Goal: Understand site structure: Understand site structure

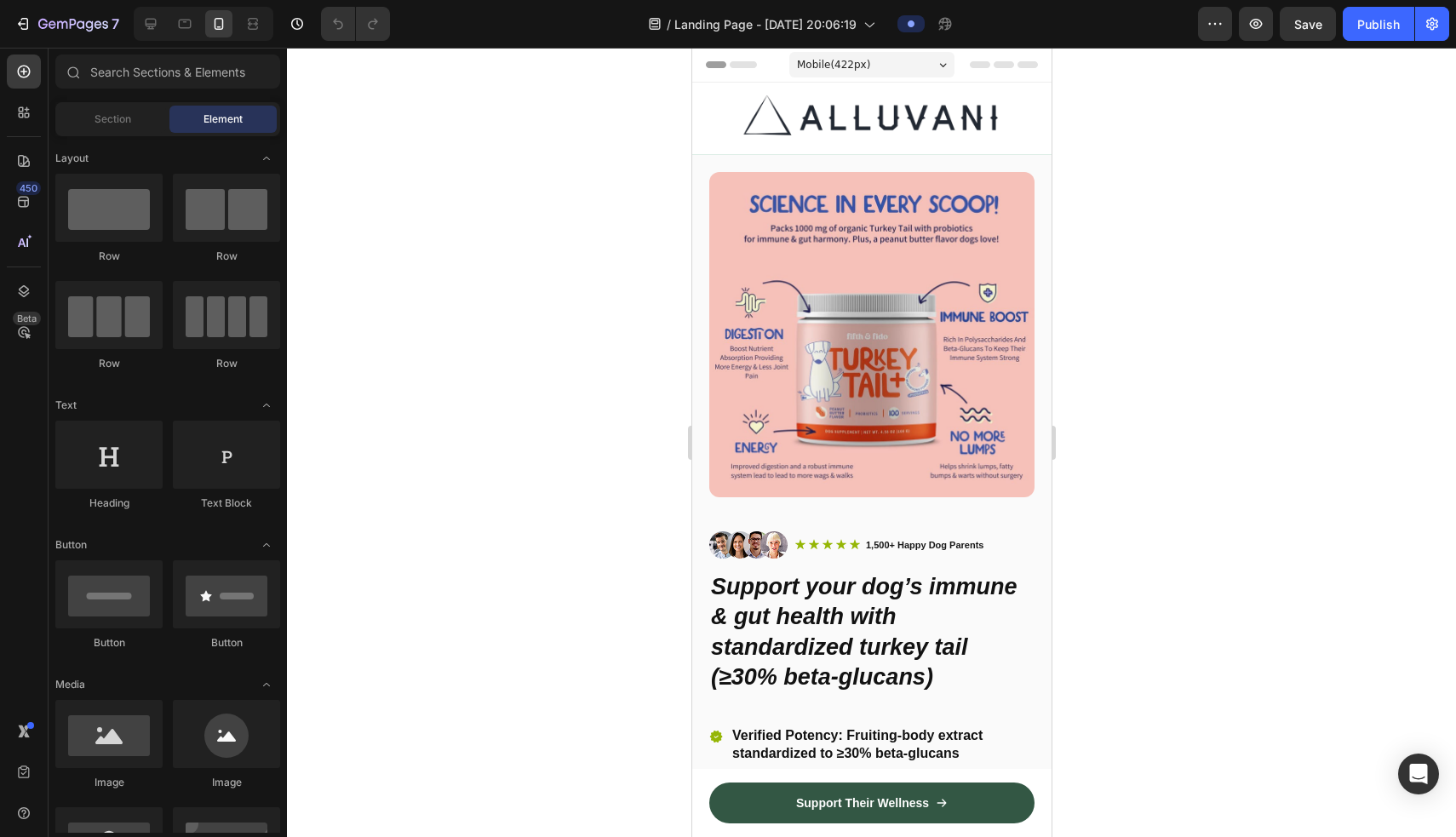
click at [481, 257] on div at bounding box center [872, 442] width 1169 height 789
click at [854, 70] on div "Mobile ( 422 px)" at bounding box center [871, 65] width 165 height 26
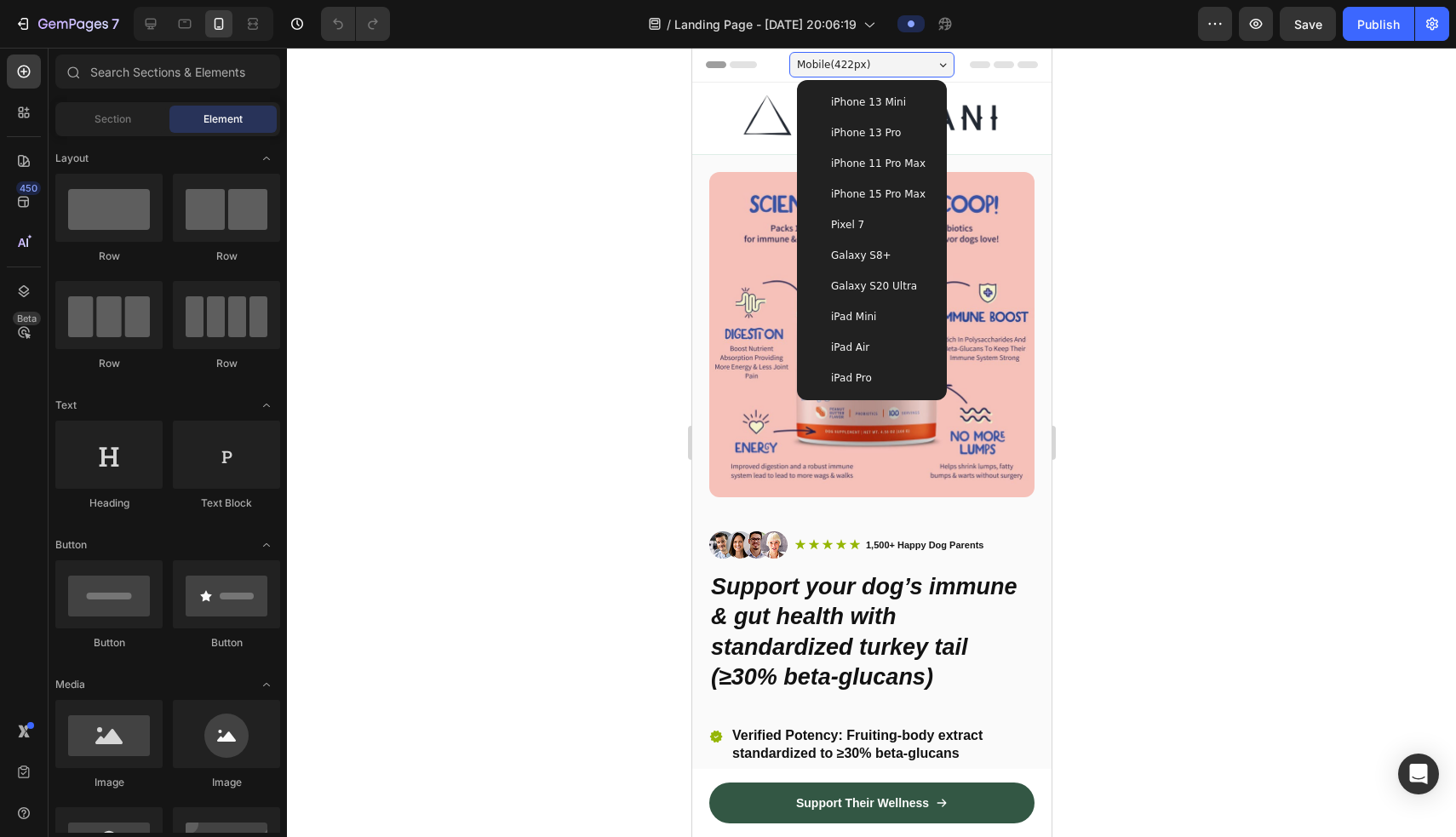
click at [854, 195] on span "iPhone 15 Pro Max" at bounding box center [878, 194] width 94 height 17
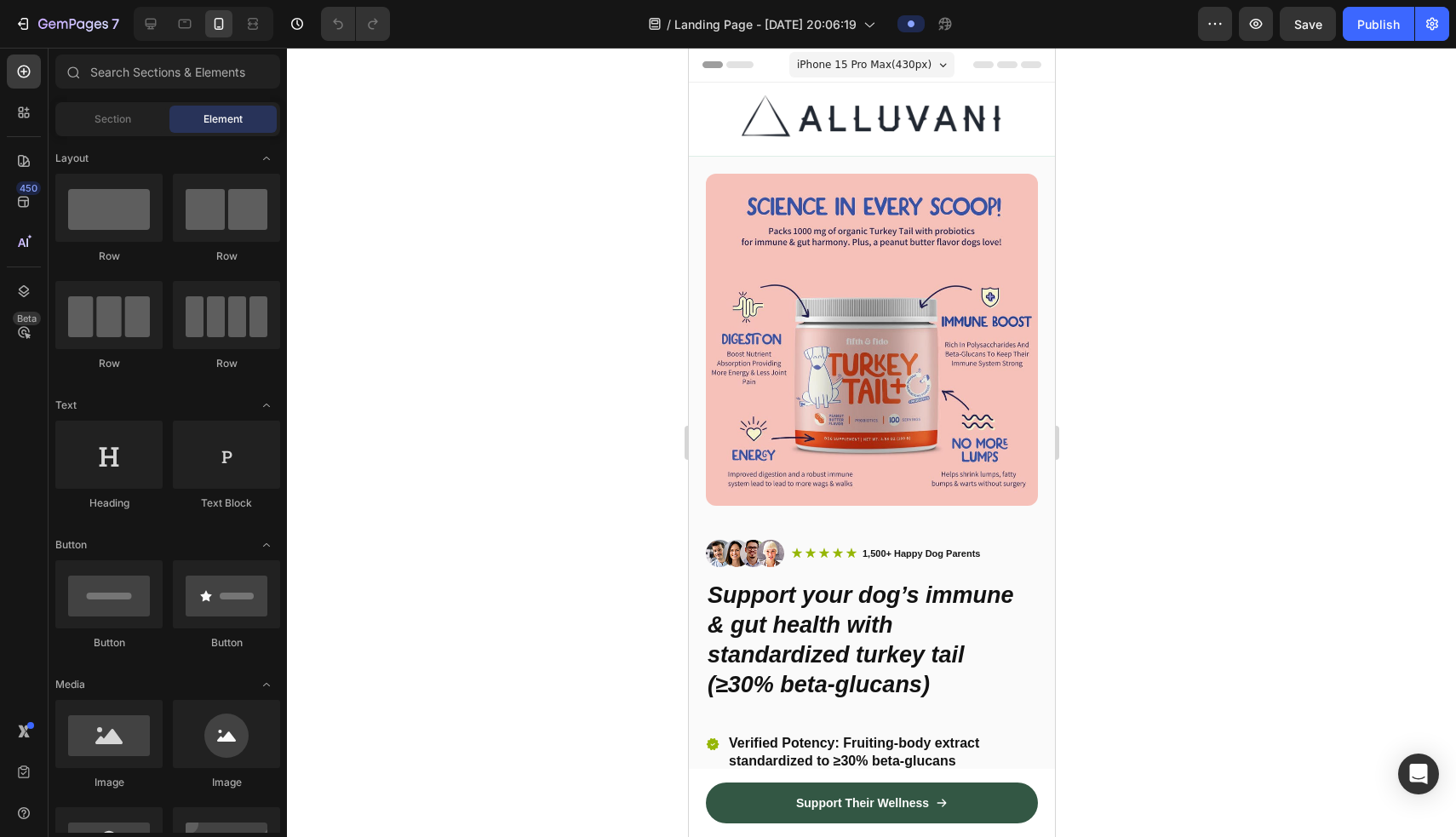
click at [854, 218] on div at bounding box center [872, 442] width 1169 height 789
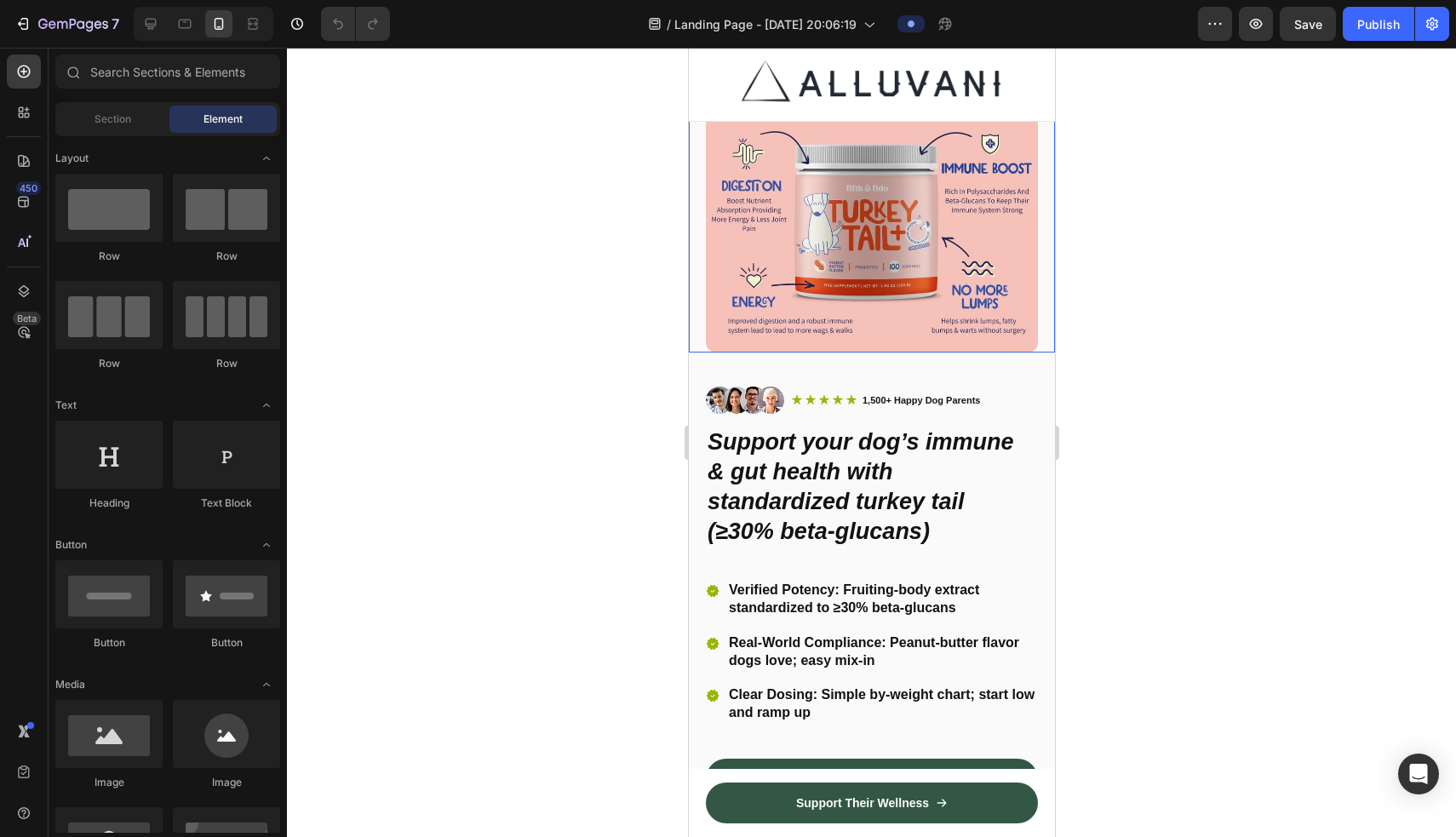
scroll to position [155, 0]
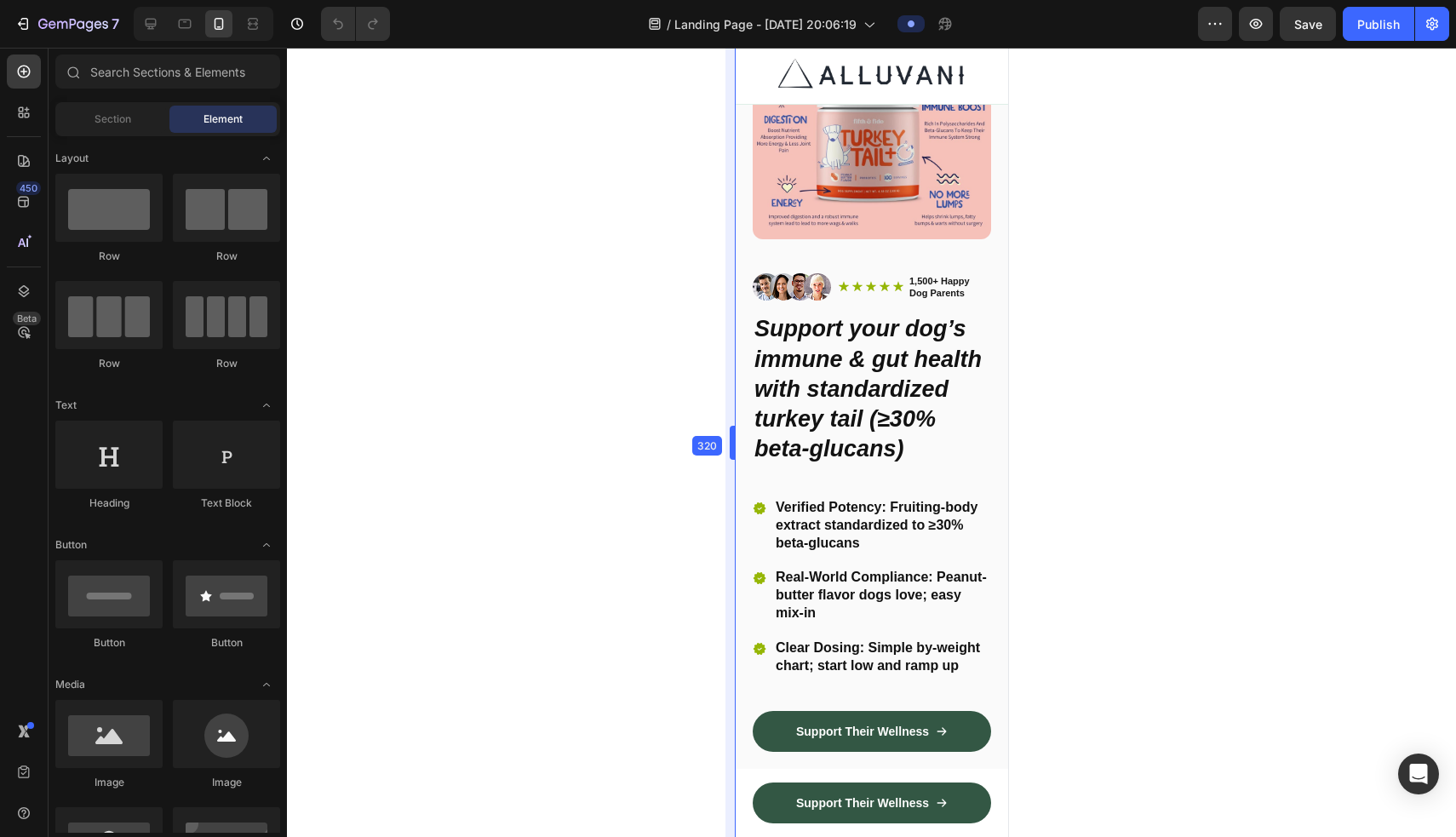
drag, startPoint x: 686, startPoint y: 433, endPoint x: 851, endPoint y: 452, distance: 166.1
click at [854, 453] on div at bounding box center [872, 442] width 1169 height 789
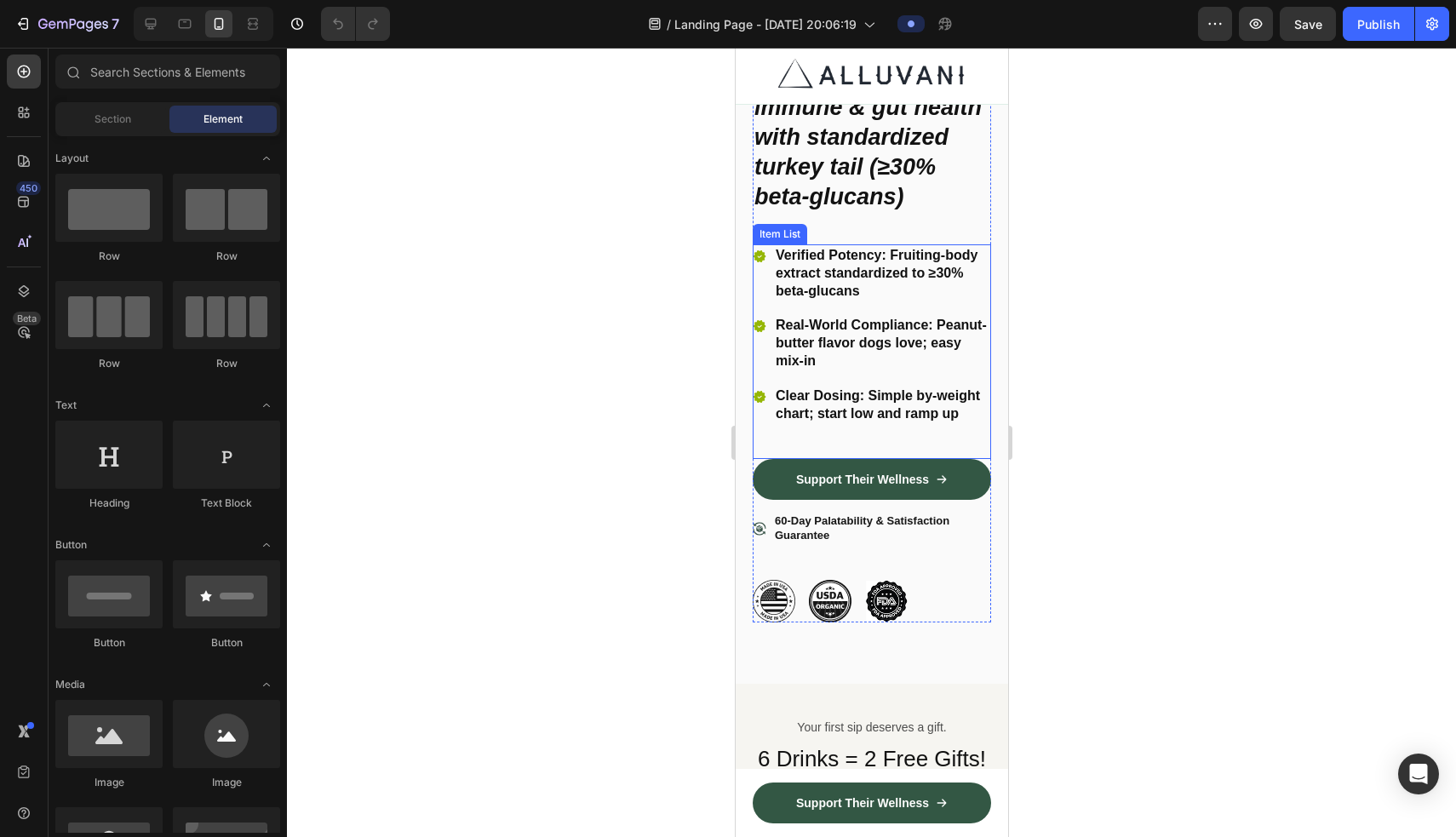
scroll to position [411, 0]
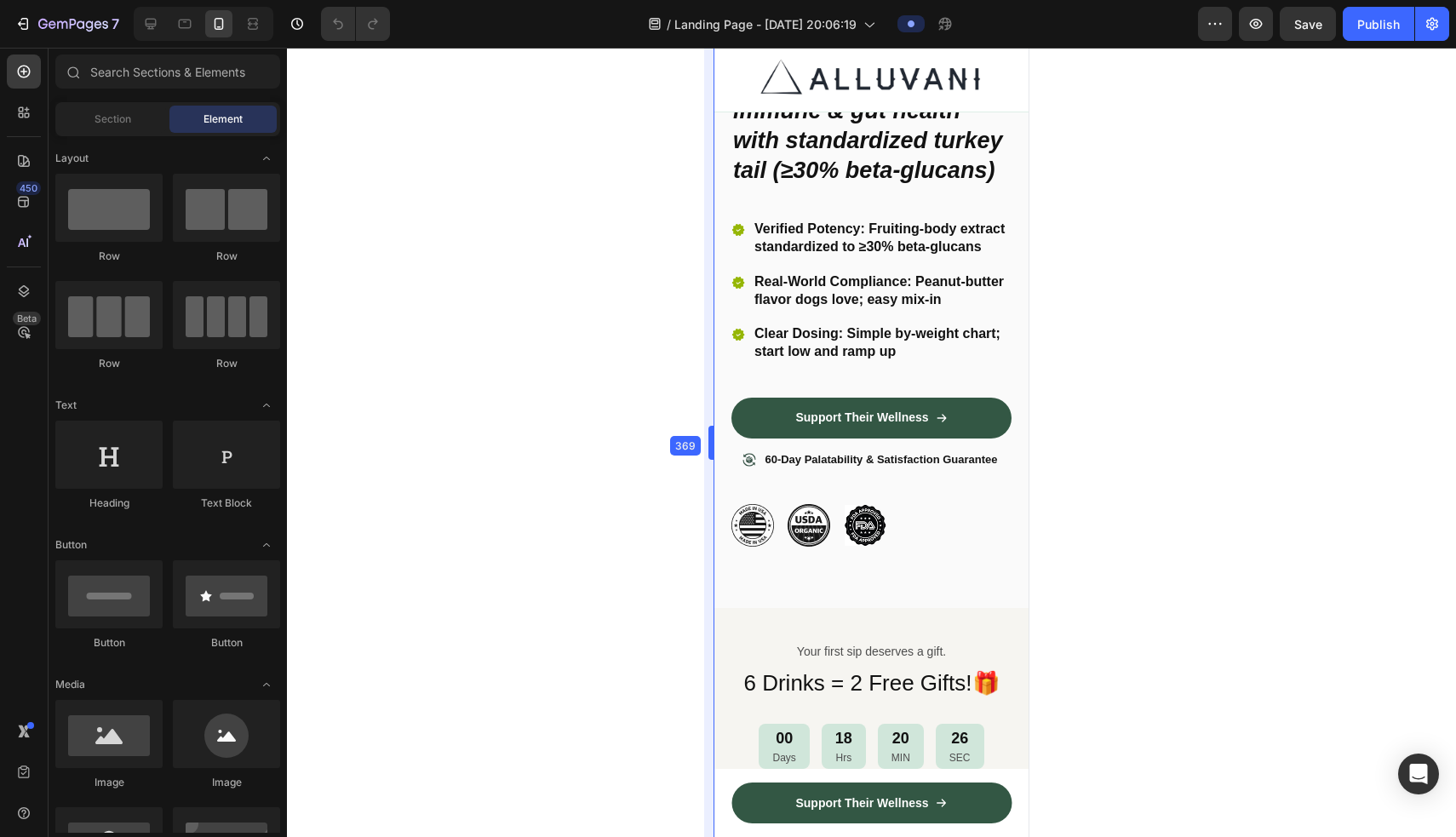
drag, startPoint x: 727, startPoint y: 430, endPoint x: 686, endPoint y: 432, distance: 41.0
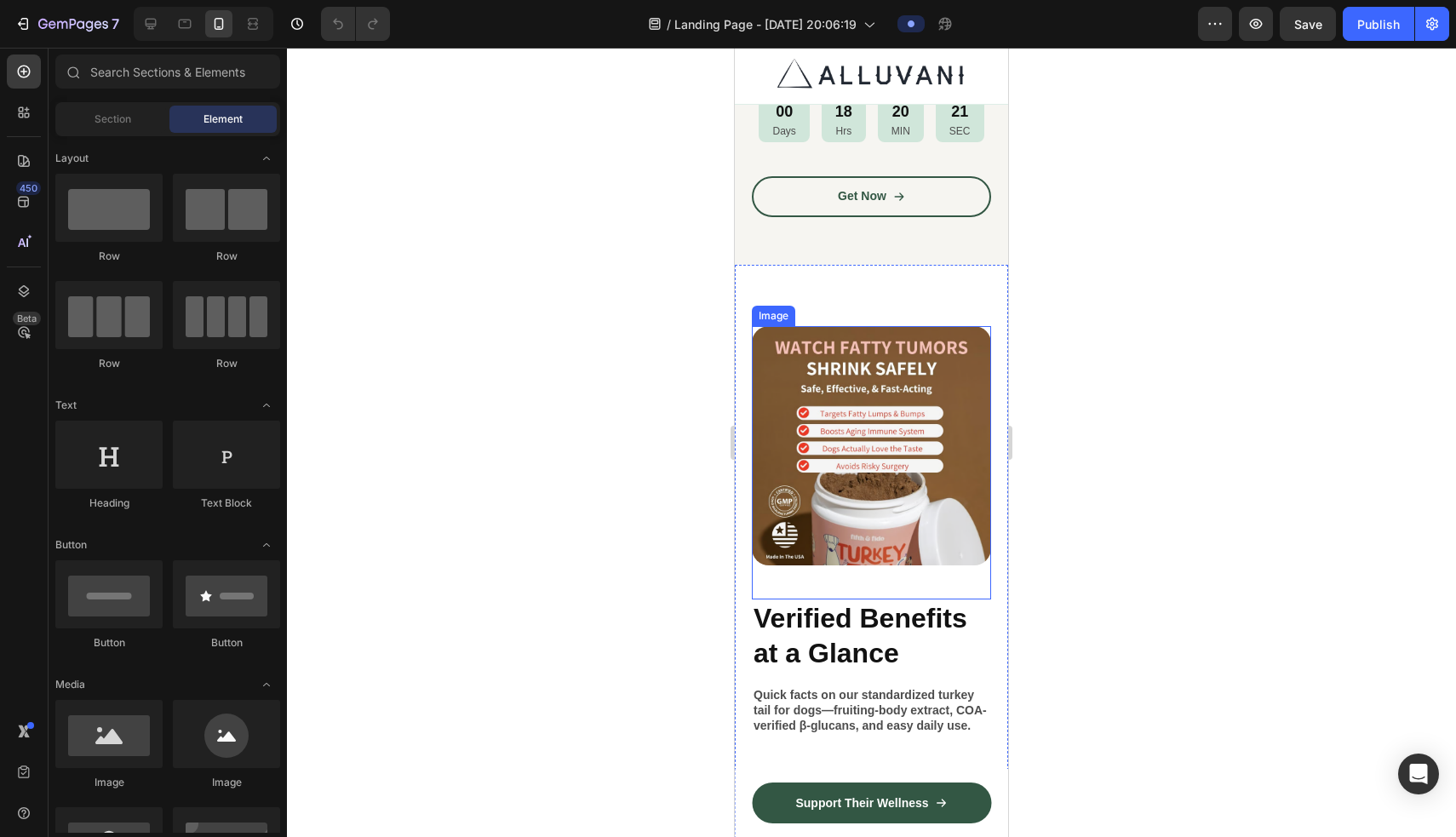
scroll to position [1074, 0]
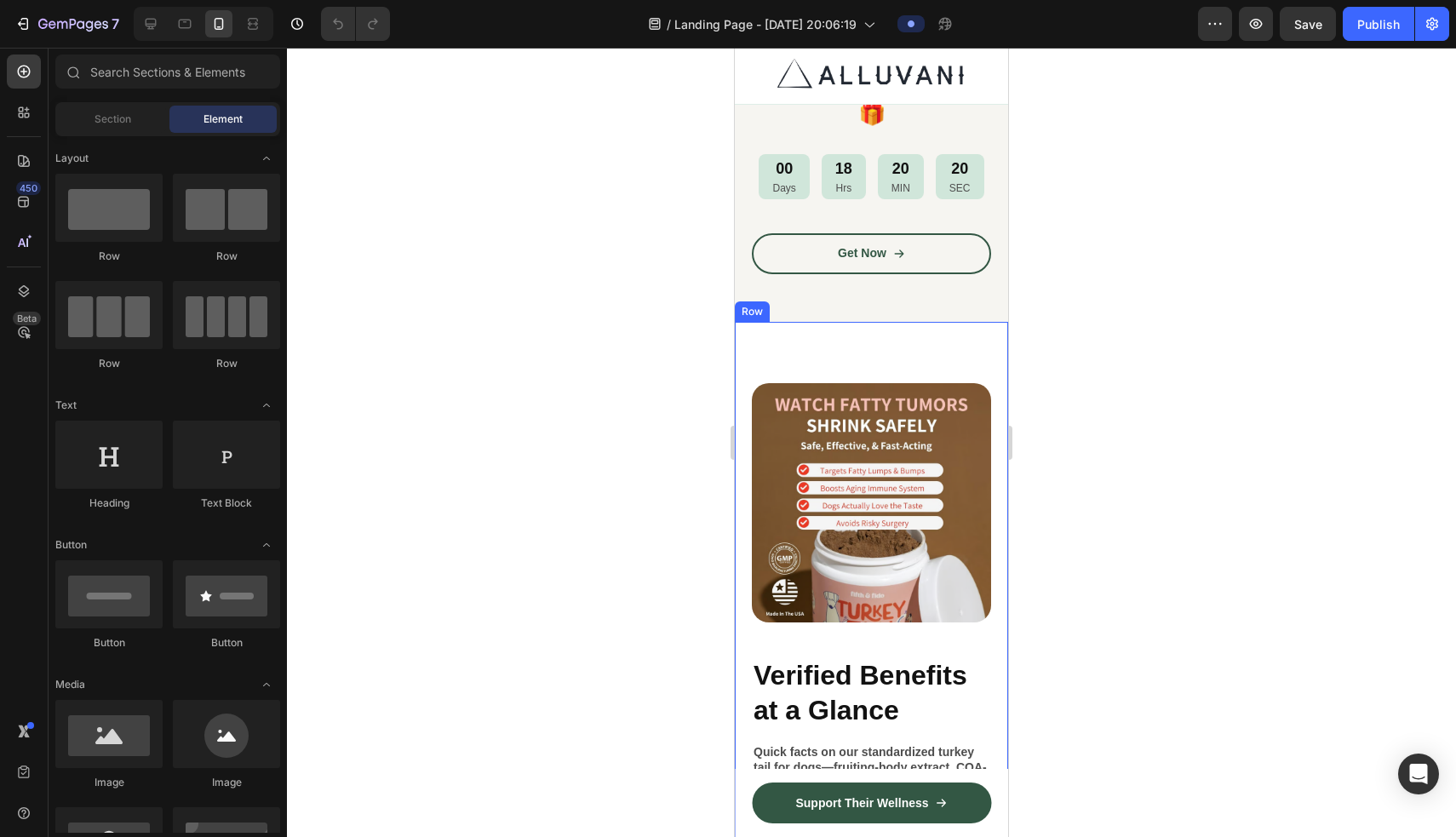
click at [839, 345] on div "Image Verified Benefits at a Glance Heading Quick facts on our standardized tur…" at bounding box center [872, 849] width 273 height 1055
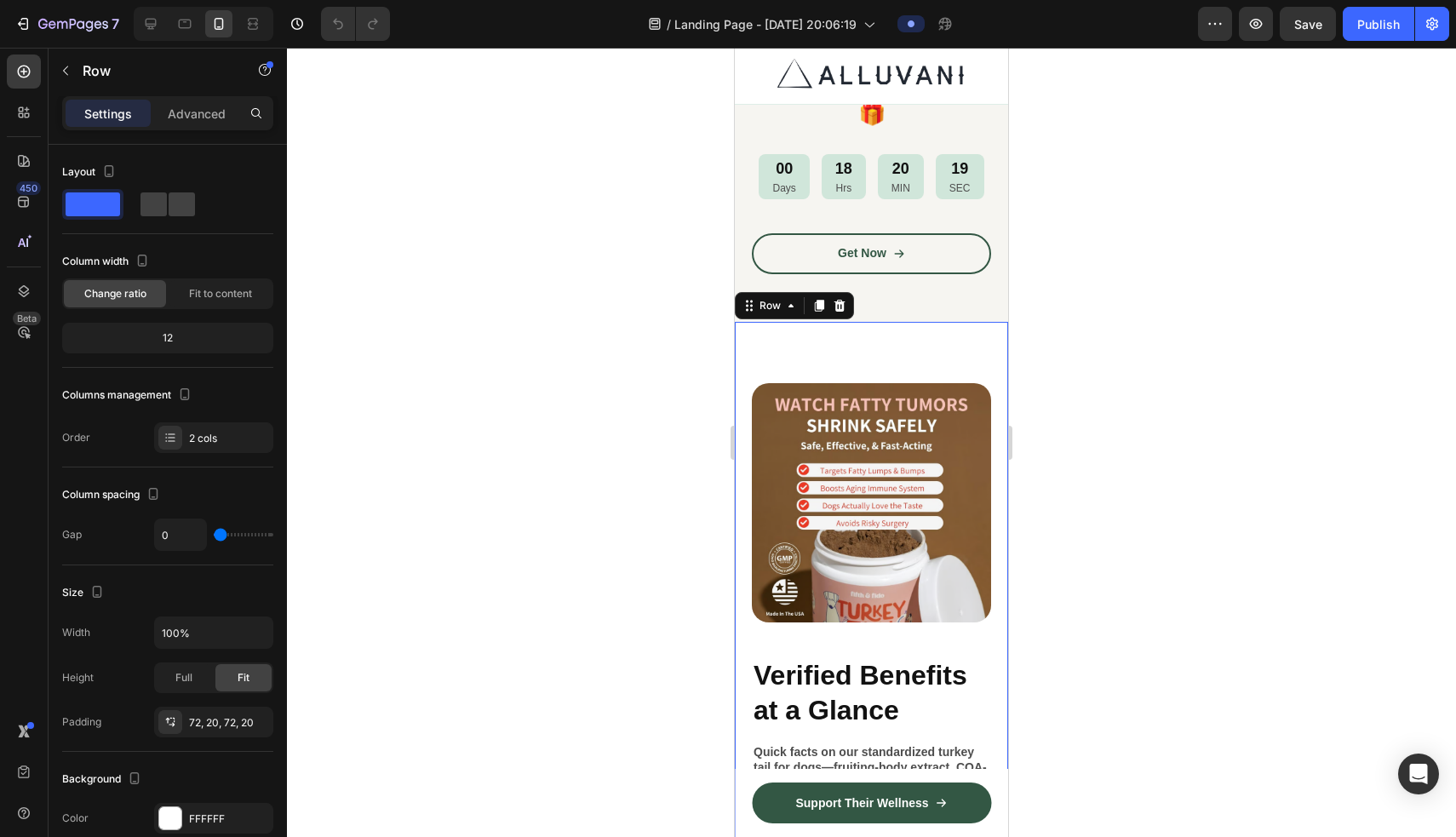
click at [854, 345] on div "Image Verified Benefits at a Glance Heading Quick facts on our standardized tur…" at bounding box center [872, 849] width 273 height 1055
click at [854, 394] on div at bounding box center [872, 442] width 1169 height 789
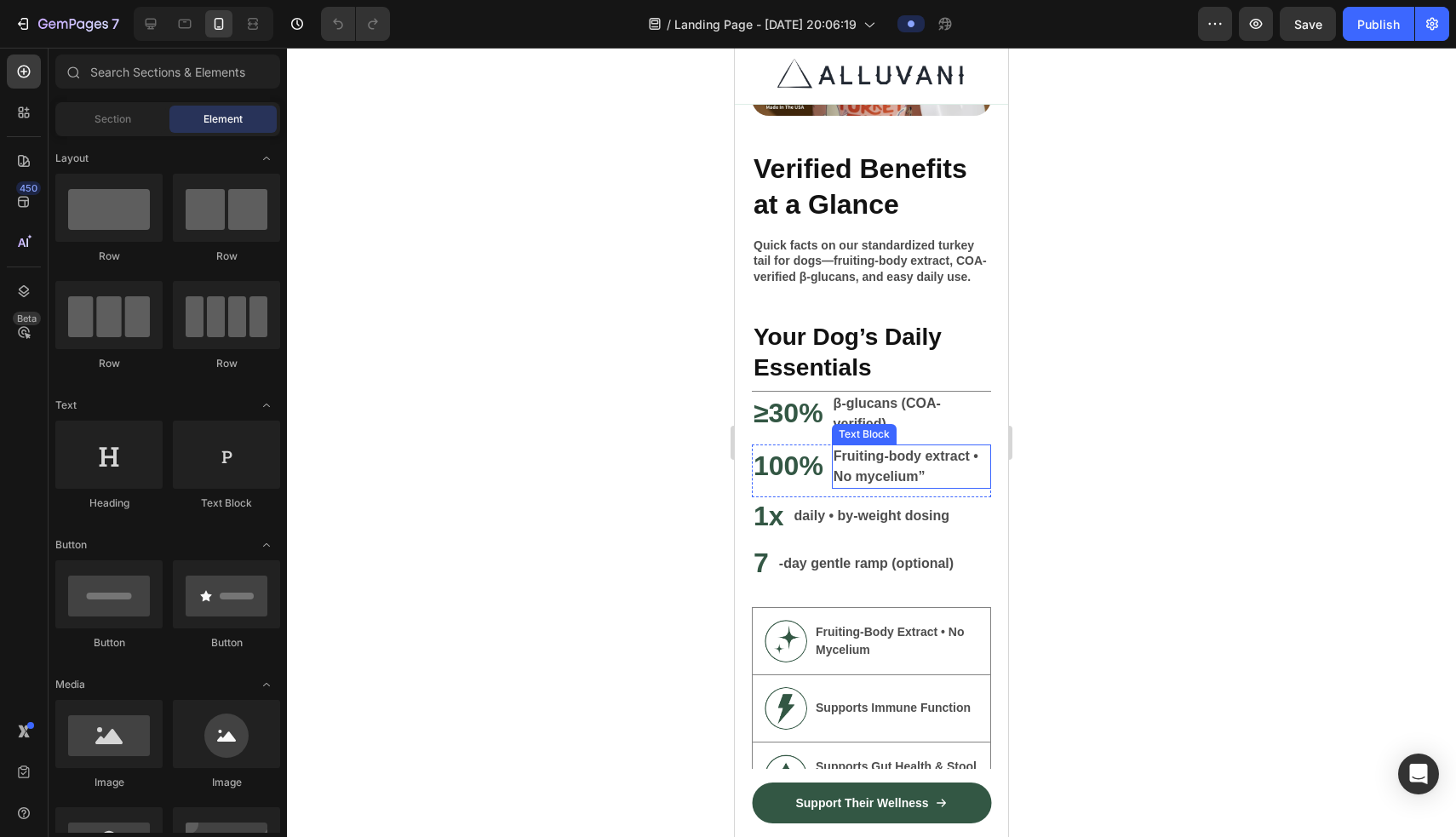
scroll to position [1583, 0]
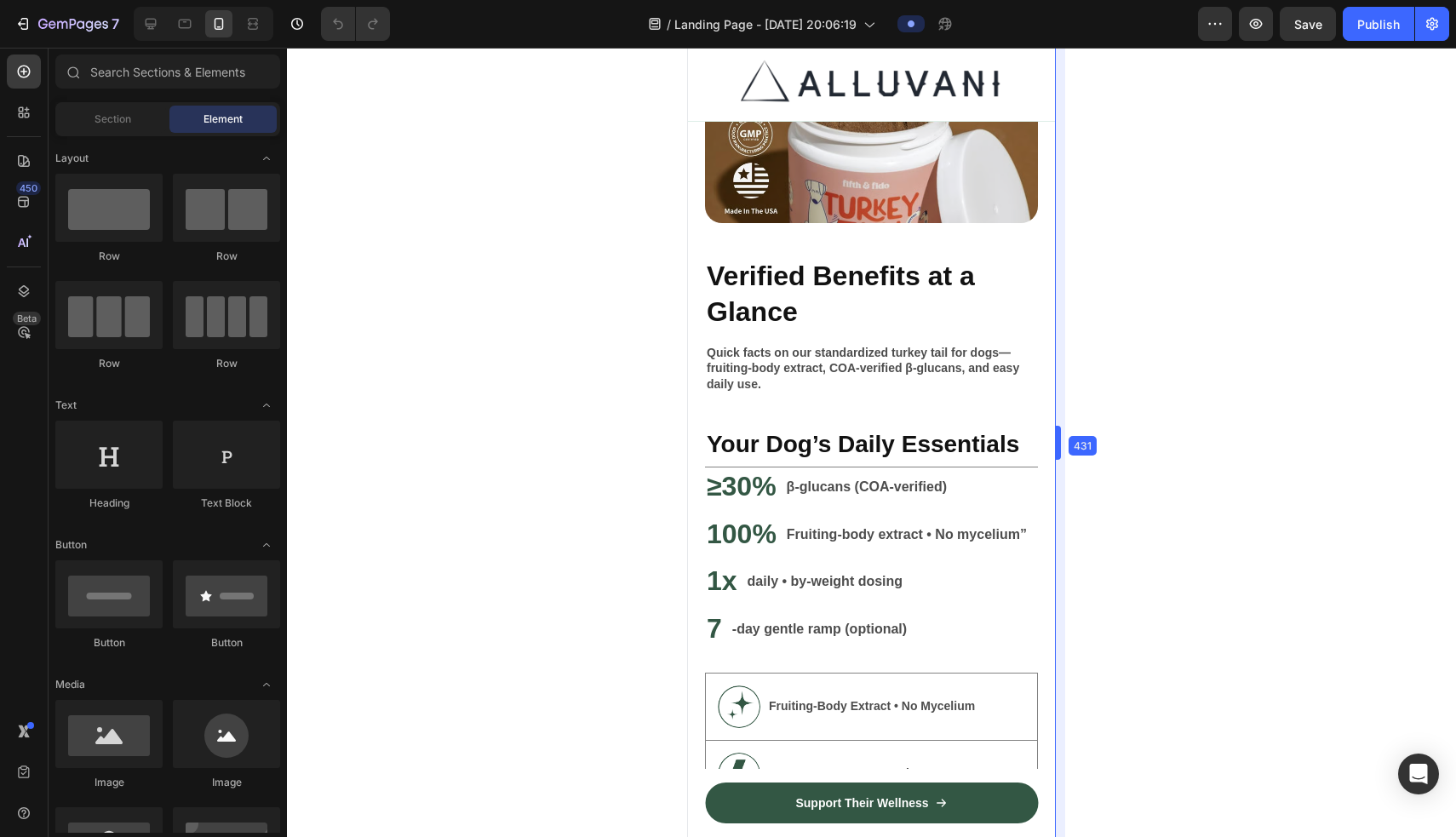
drag, startPoint x: 1014, startPoint y: 458, endPoint x: 1067, endPoint y: 457, distance: 53.0
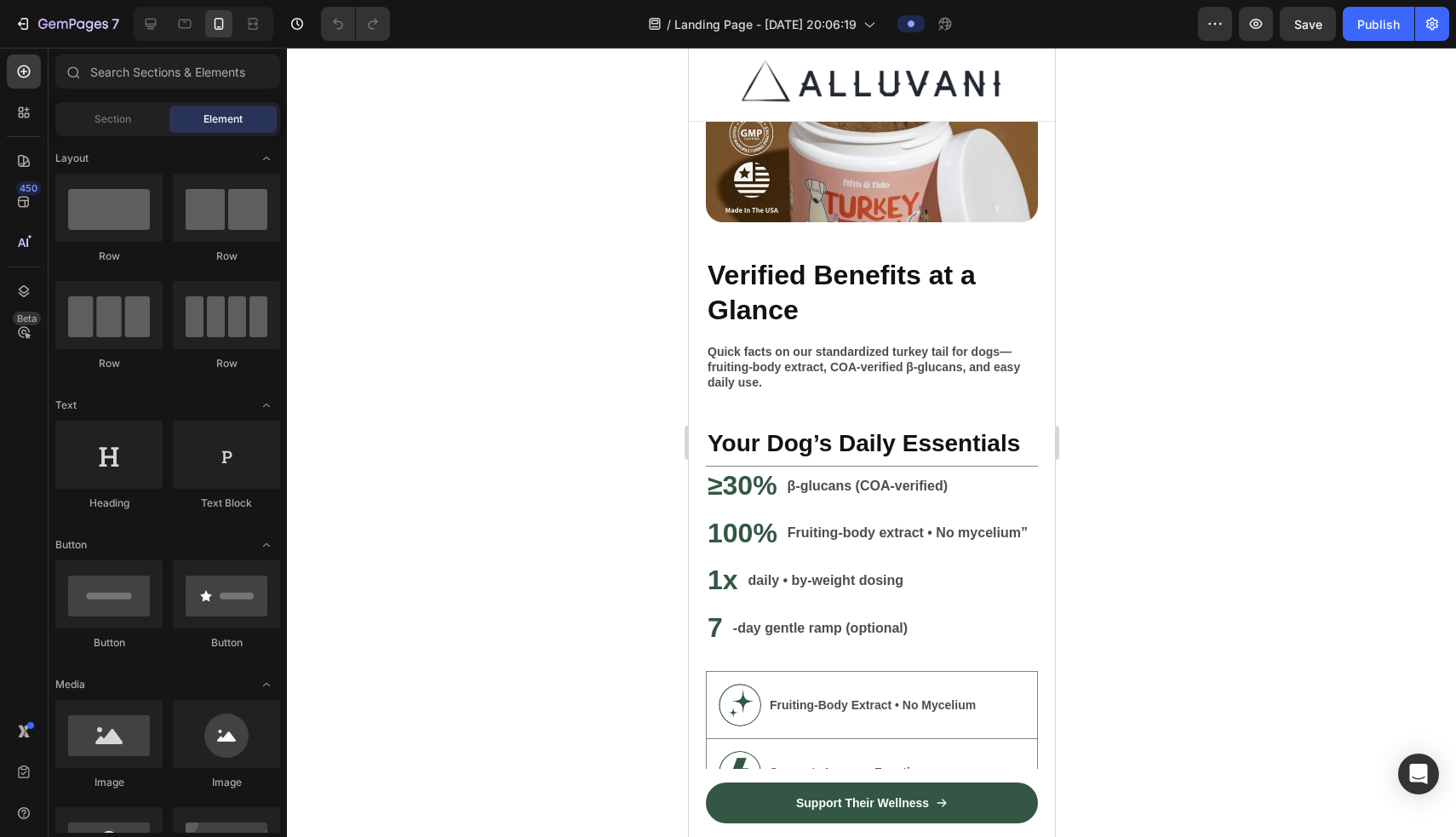
click at [854, 453] on div at bounding box center [872, 442] width 1169 height 789
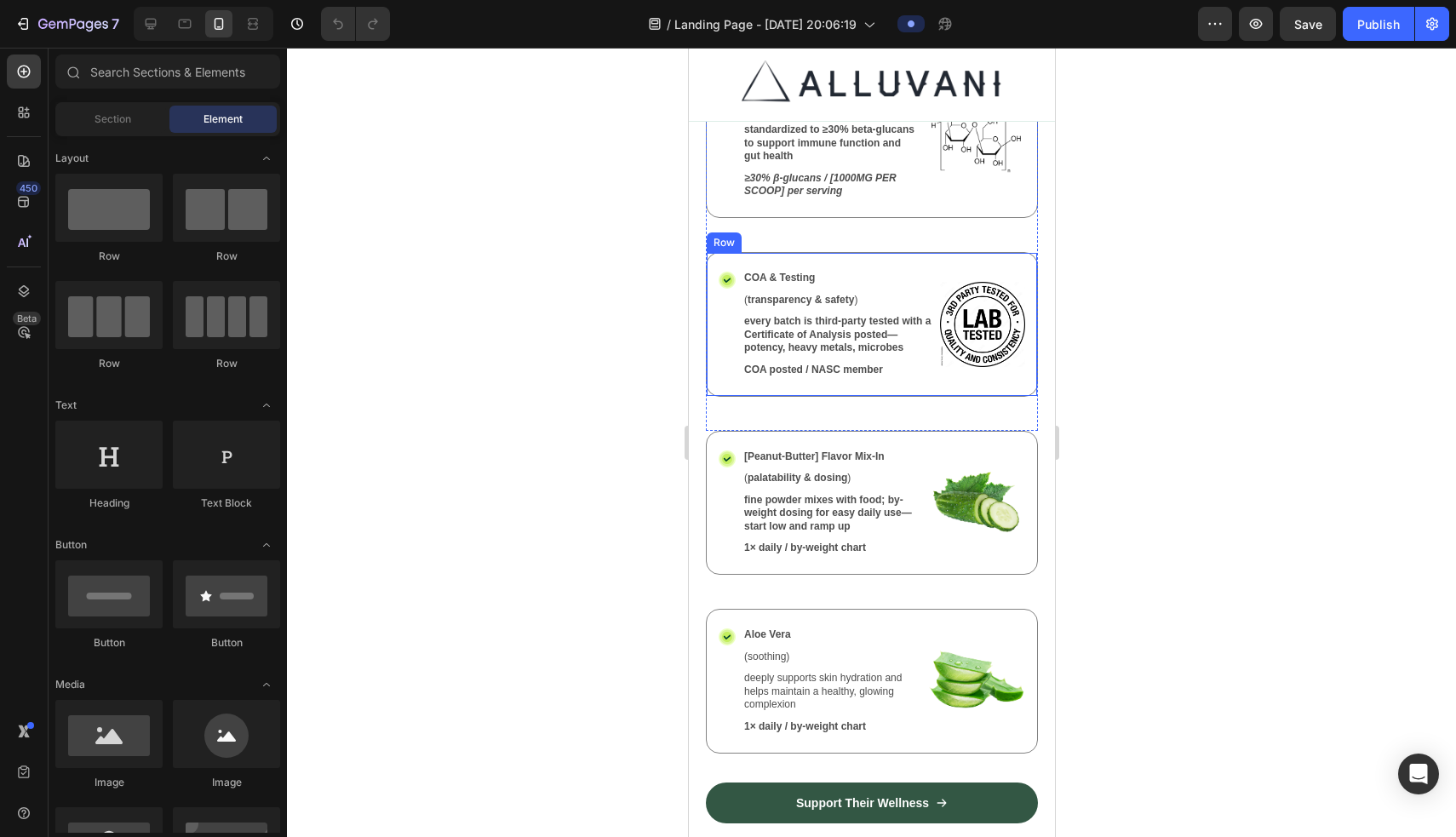
scroll to position [2606, 0]
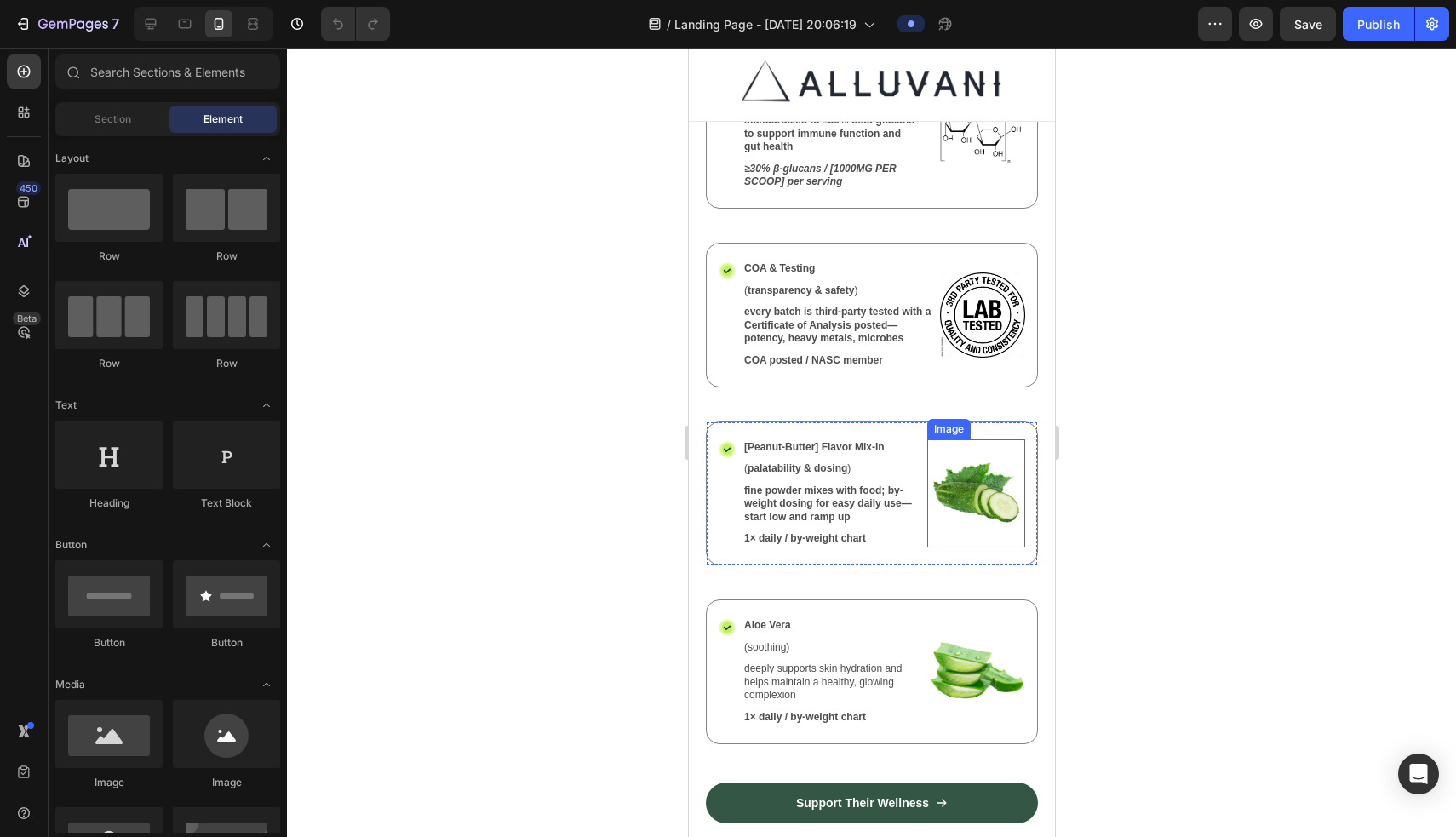
click at [854, 495] on img at bounding box center [975, 493] width 98 height 109
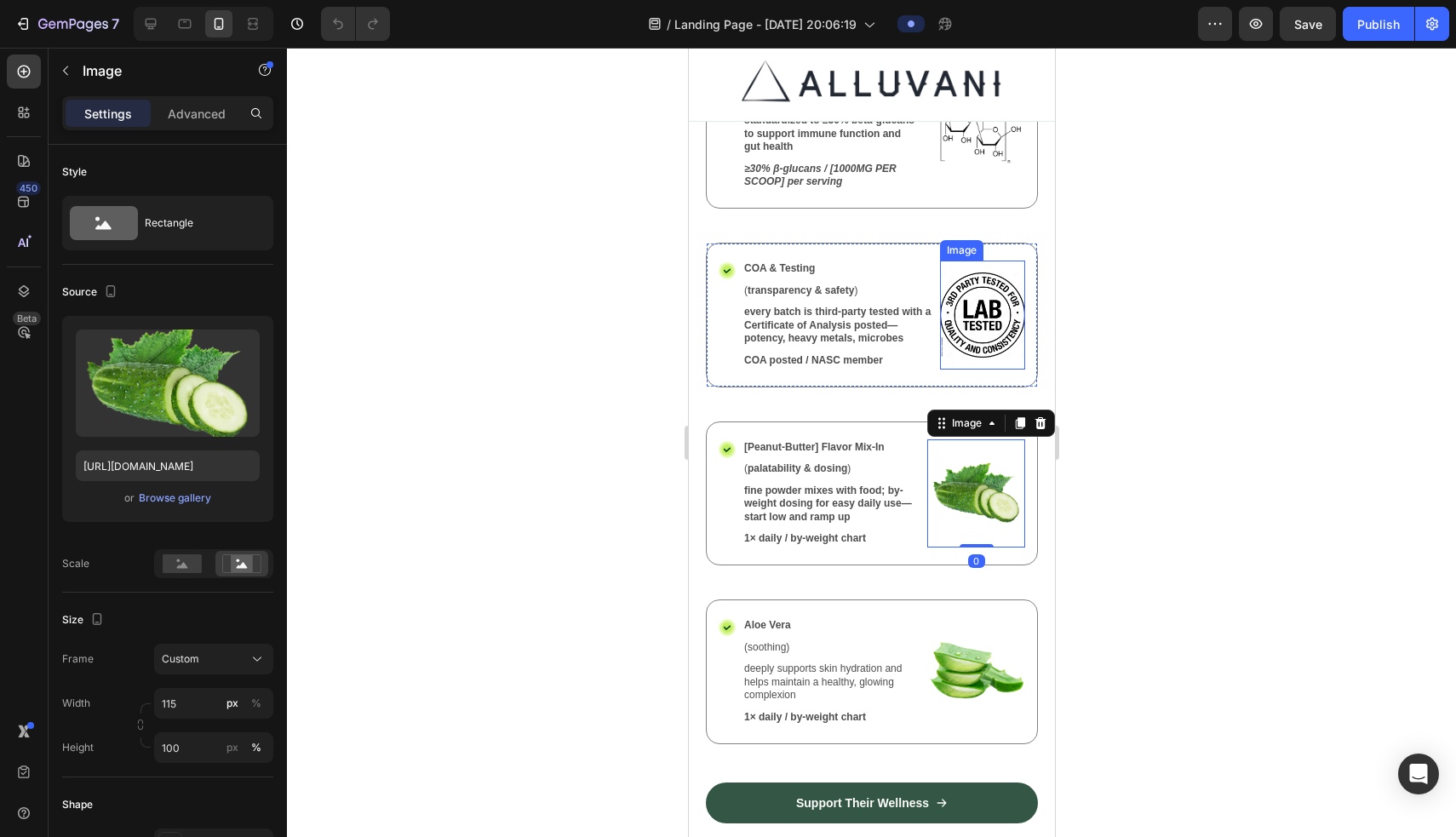
click at [854, 331] on img at bounding box center [981, 315] width 86 height 109
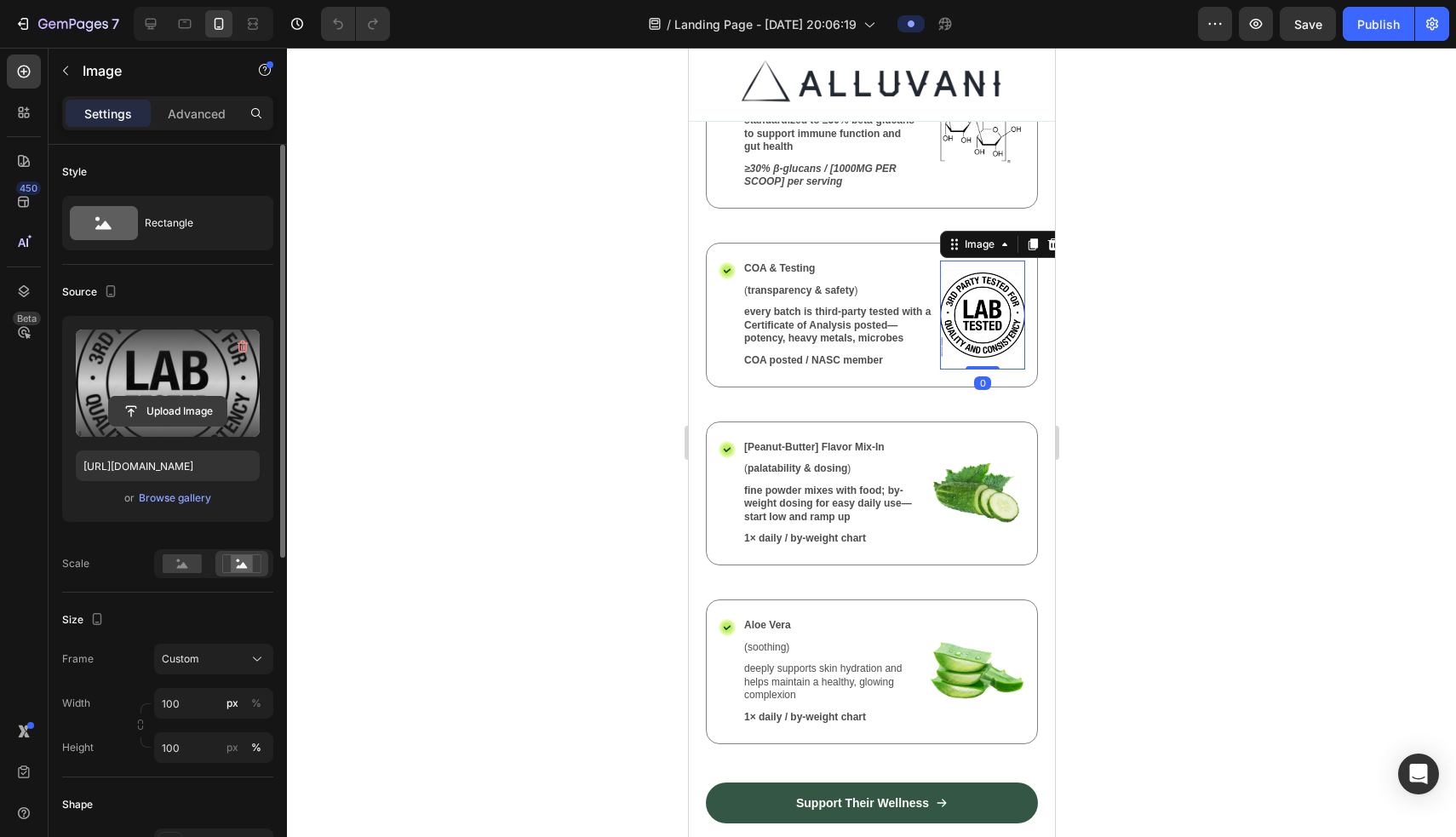
click at [176, 410] on input "file" at bounding box center [167, 410] width 117 height 29
type input "https://cdn.shopify.com/s/files/1/0882/3842/4343/files/gempages_557478621879468…"
click at [854, 259] on div at bounding box center [872, 442] width 1169 height 789
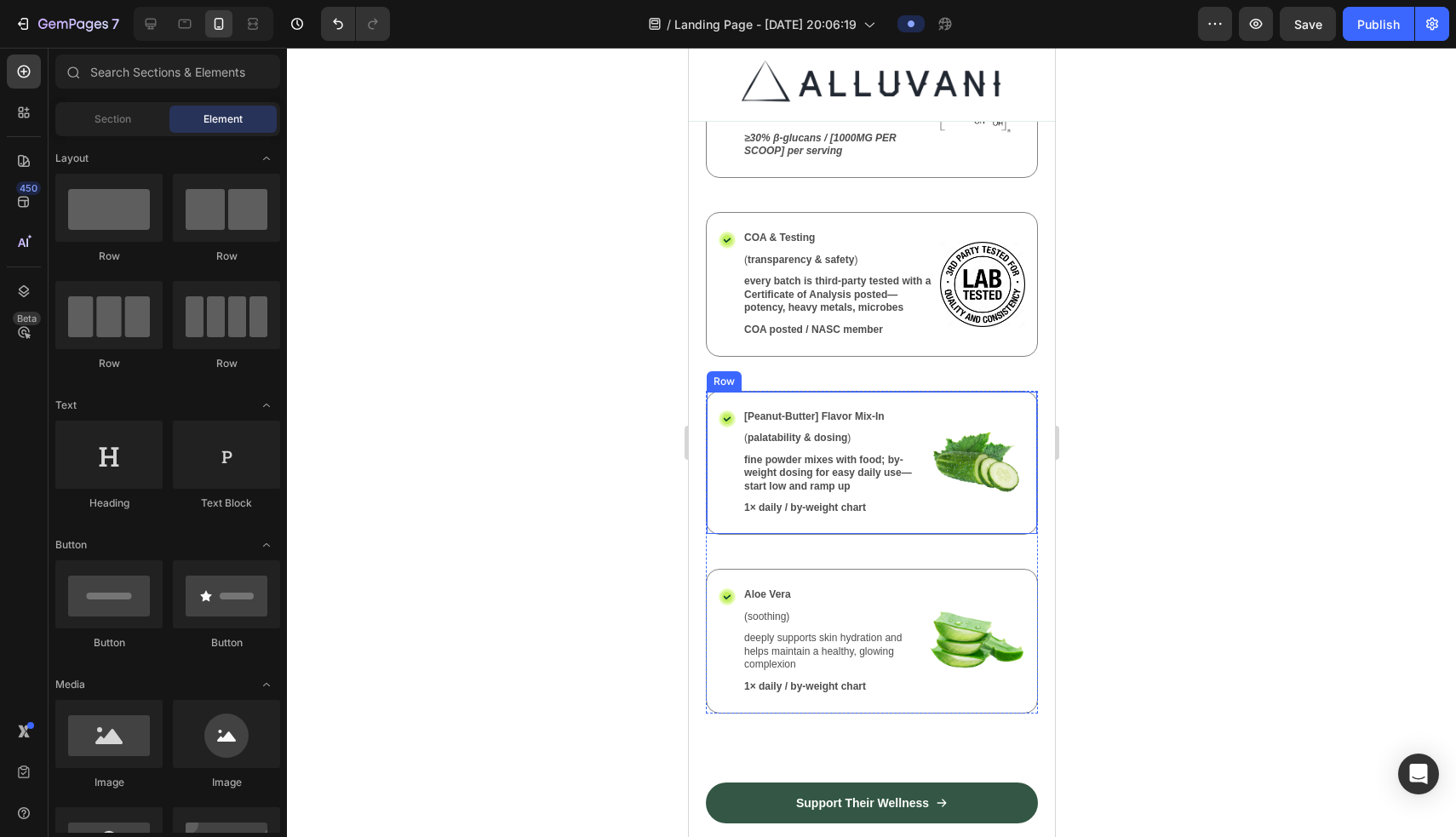
scroll to position [2647, 0]
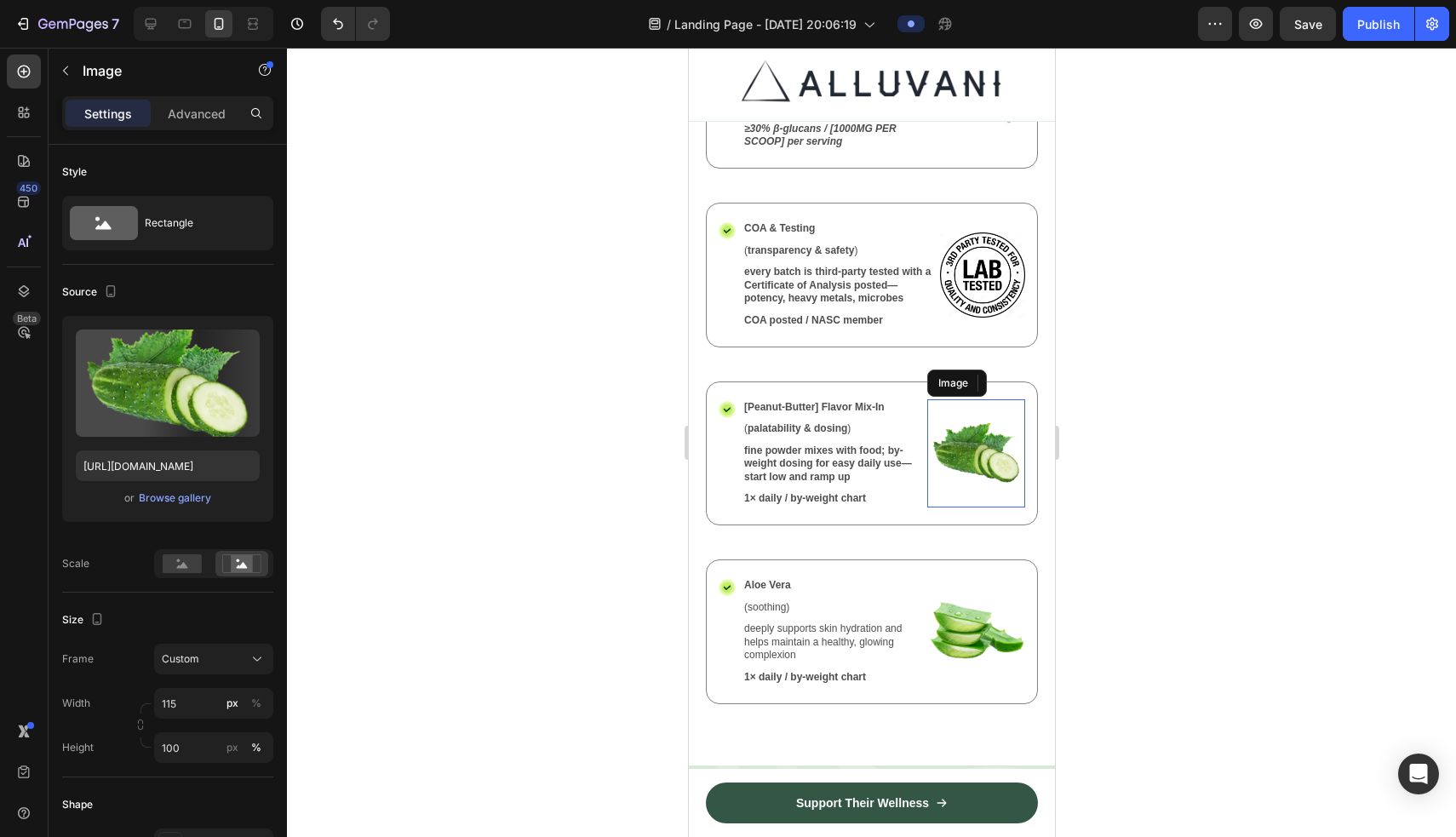
click at [854, 436] on img at bounding box center [975, 453] width 98 height 109
click at [854, 420] on img at bounding box center [975, 453] width 98 height 109
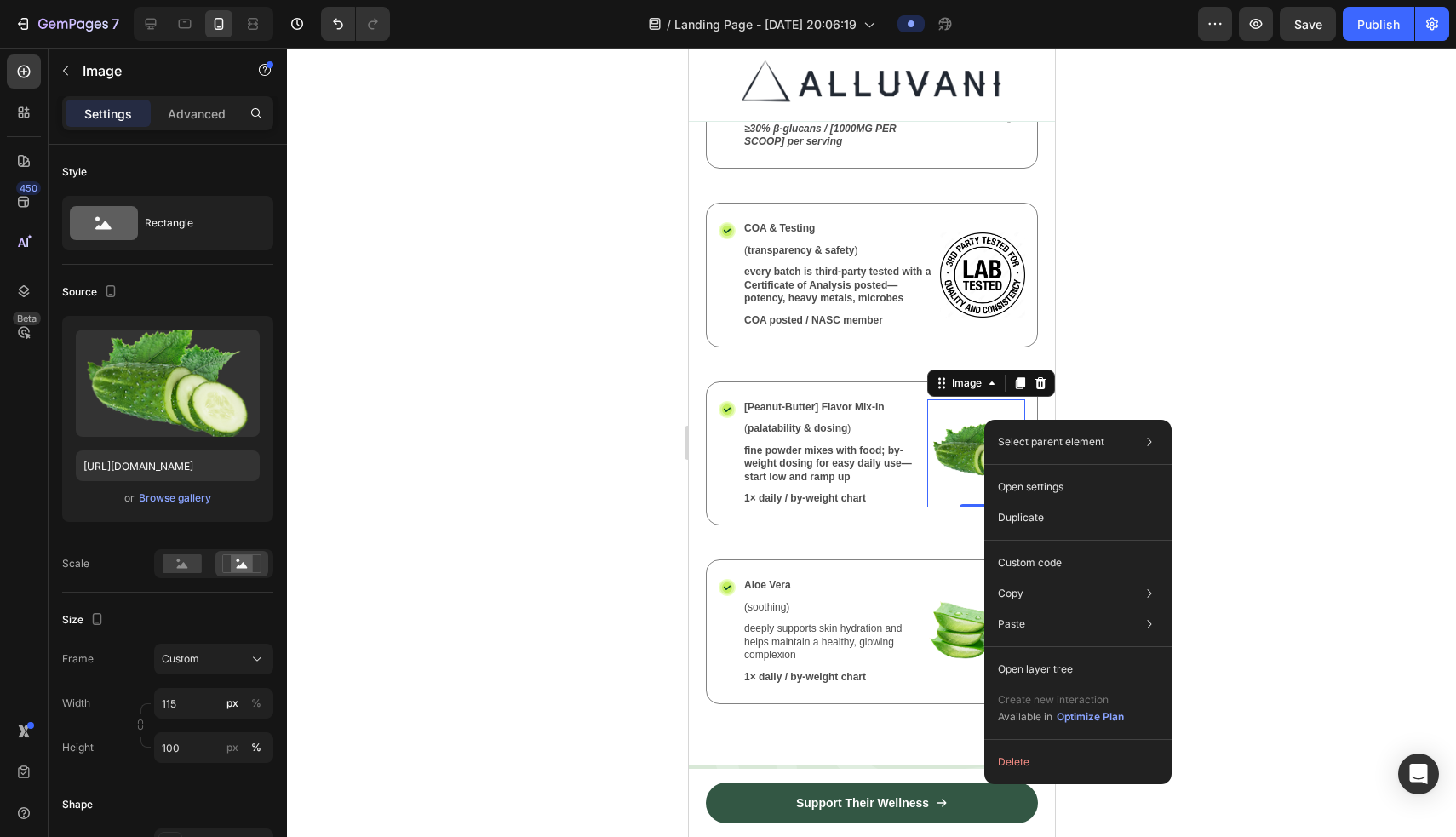
click at [854, 420] on div "Select parent element Row 1 col Row 2 cols Row 3 cols Image Open settings Dupli…" at bounding box center [1077, 602] width 187 height 364
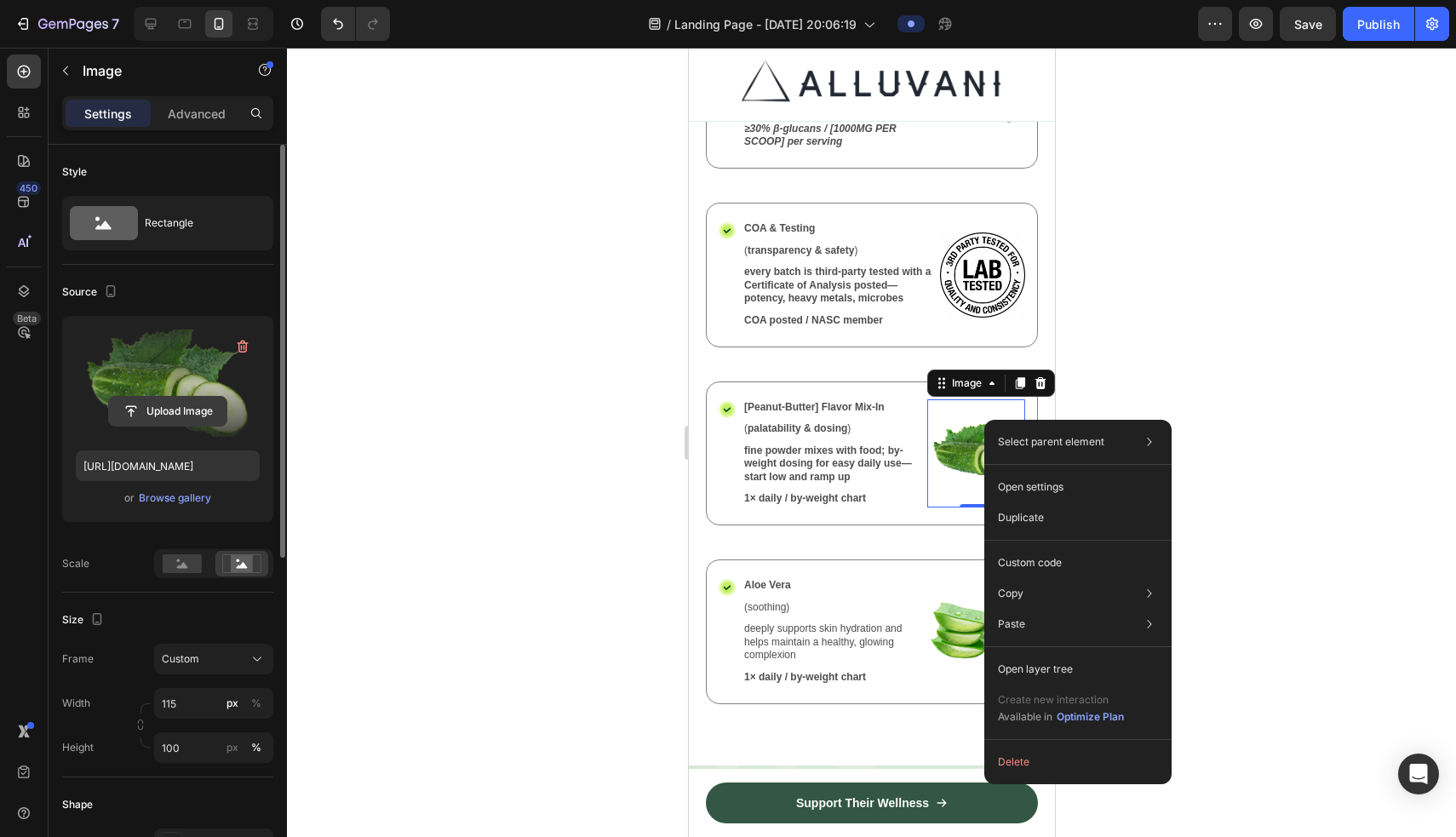
click at [172, 413] on input "file" at bounding box center [167, 410] width 117 height 29
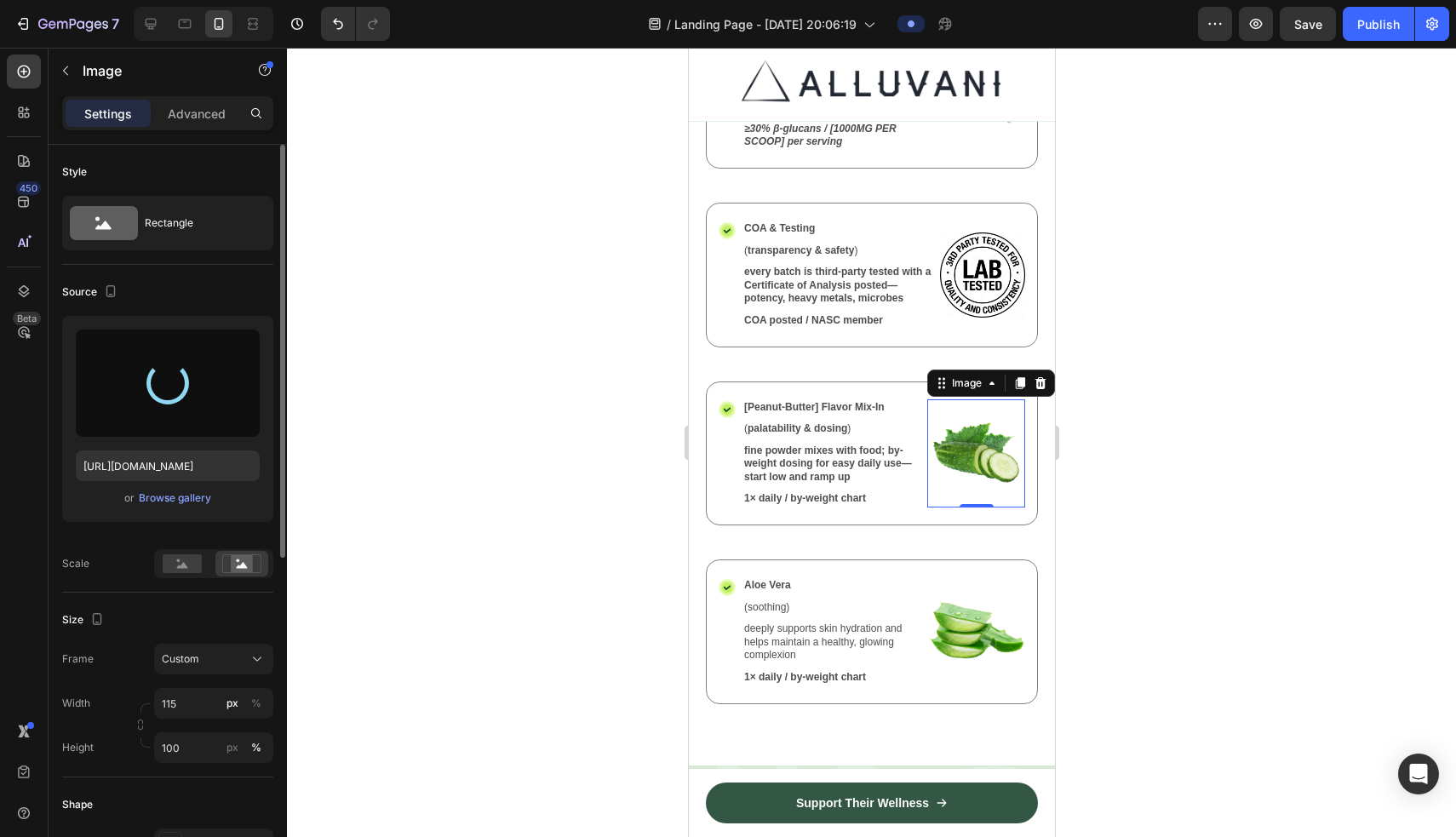
click at [854, 508] on div at bounding box center [872, 442] width 1169 height 789
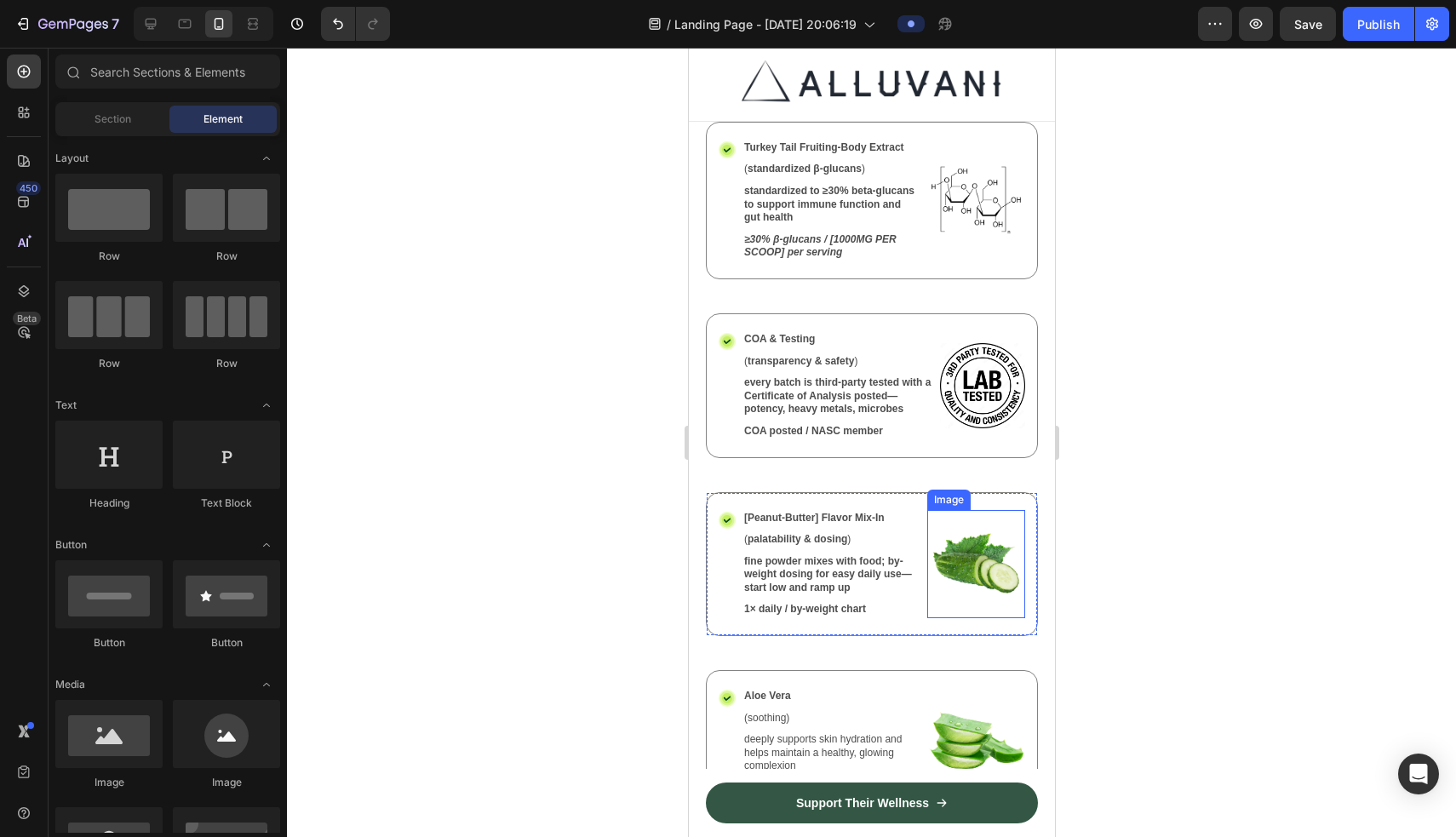
scroll to position [2535, 0]
click at [854, 604] on div "Image" at bounding box center [975, 566] width 98 height 109
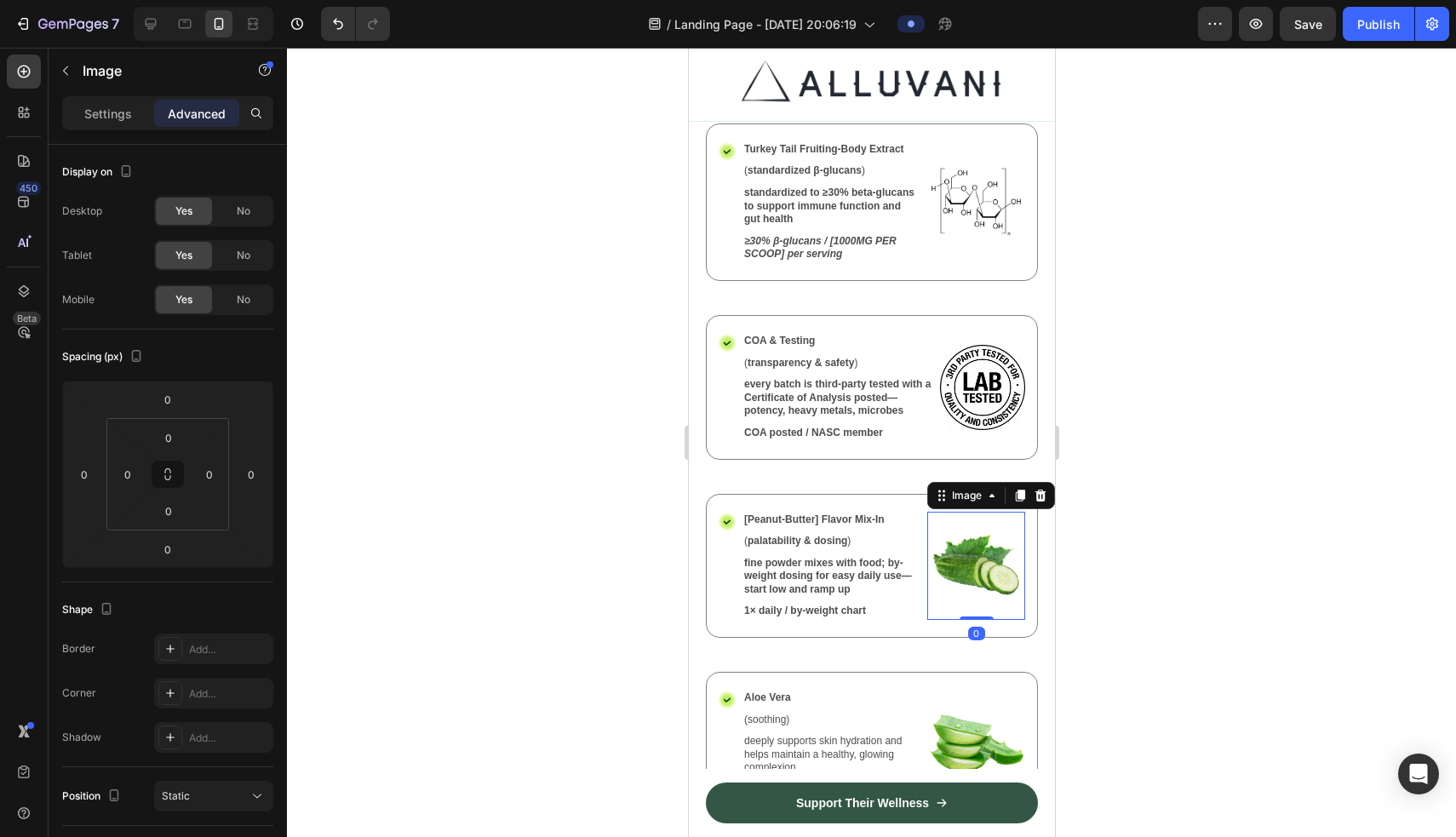
drag, startPoint x: 978, startPoint y: 535, endPoint x: 969, endPoint y: 535, distance: 9.0
click at [854, 535] on img at bounding box center [975, 566] width 98 height 109
click at [854, 550] on img at bounding box center [975, 566] width 98 height 109
click at [97, 110] on p "Settings" at bounding box center [108, 113] width 47 height 18
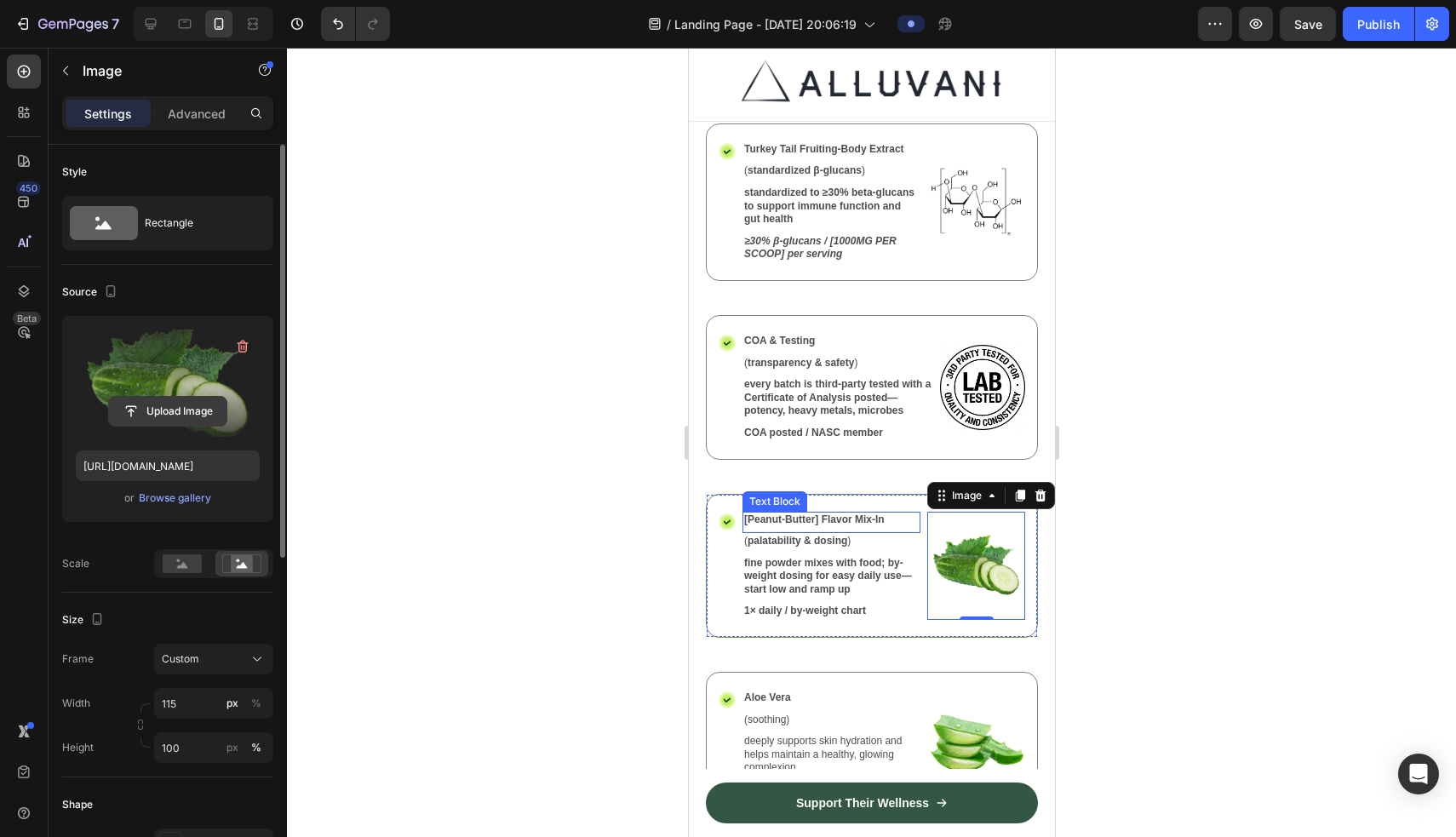
click at [181, 411] on input "file" at bounding box center [167, 410] width 117 height 29
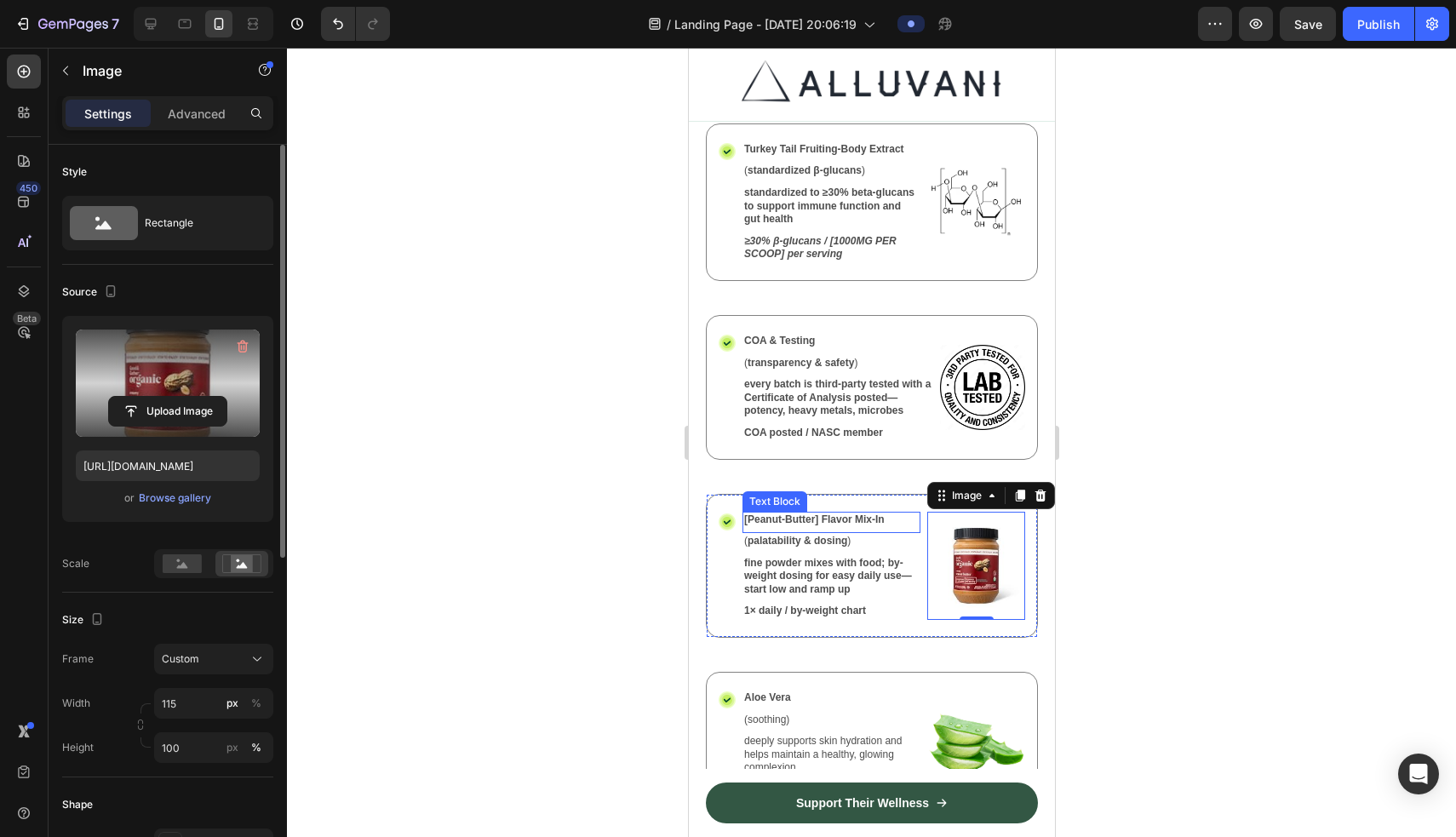
type input "https://cdn.shopify.com/s/files/1/0882/3842/4343/files/gempages_557478621879468…"
click at [854, 548] on div at bounding box center [872, 442] width 1169 height 789
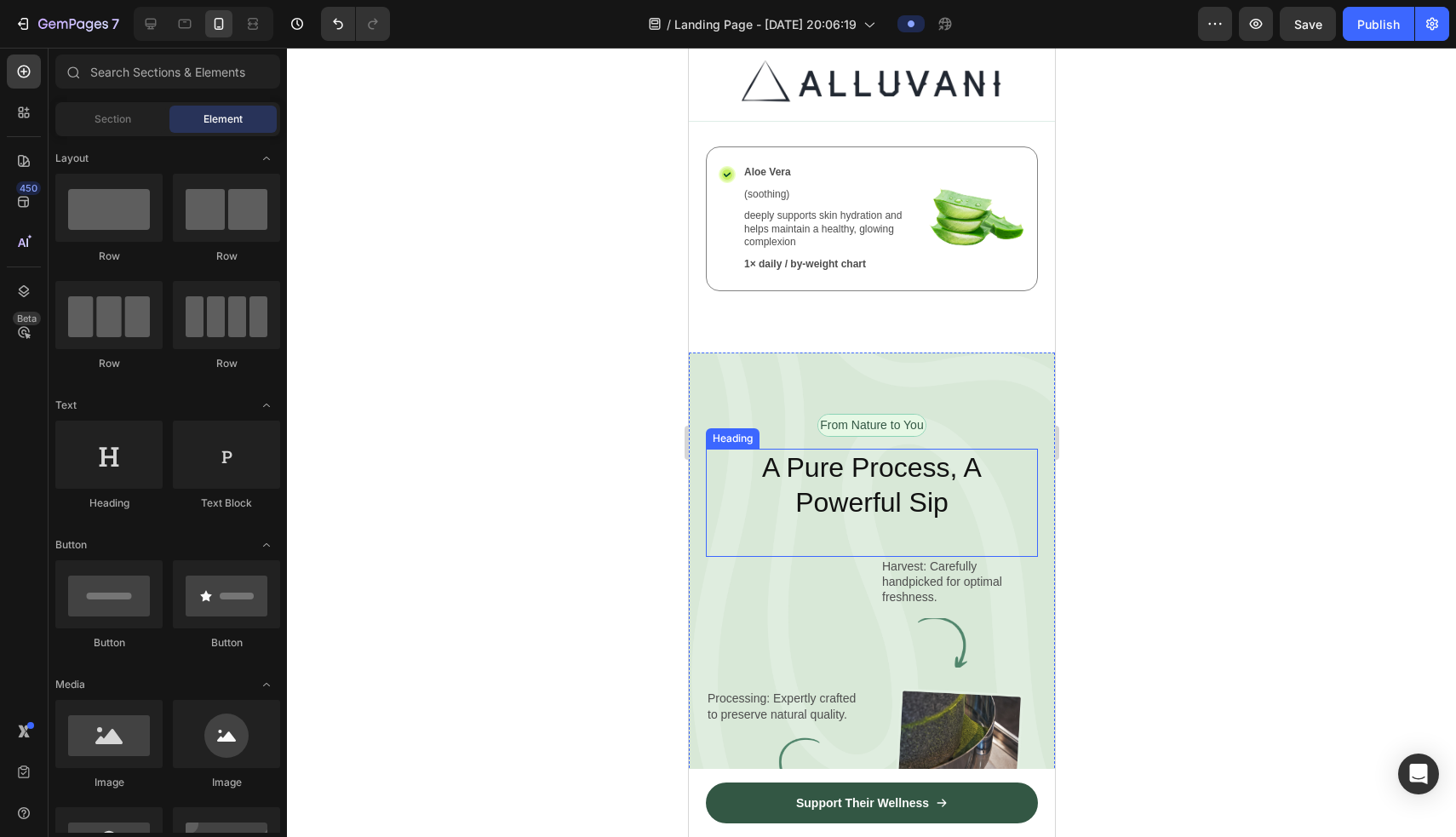
scroll to position [3041, 0]
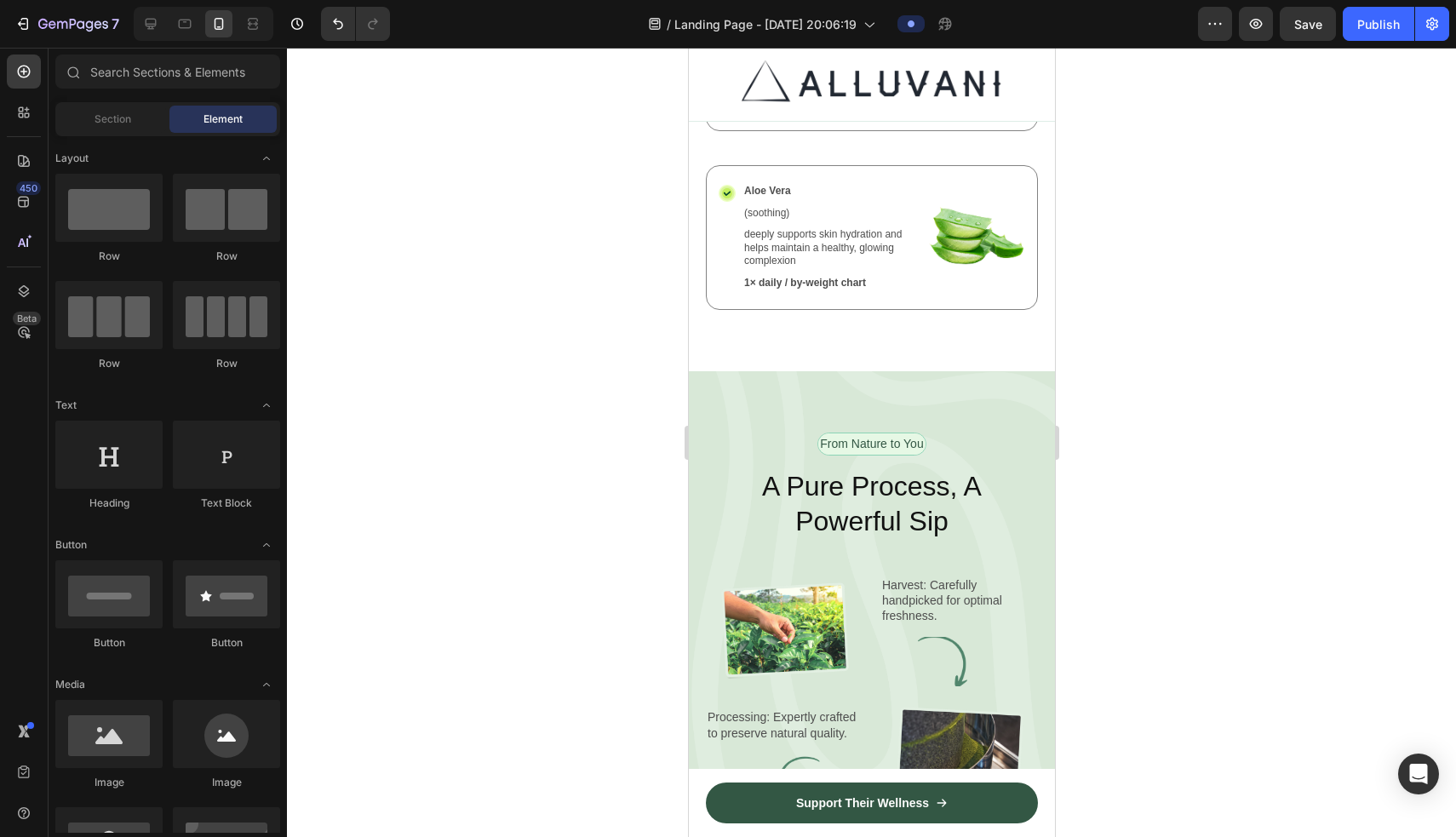
click at [854, 481] on div at bounding box center [872, 442] width 1169 height 789
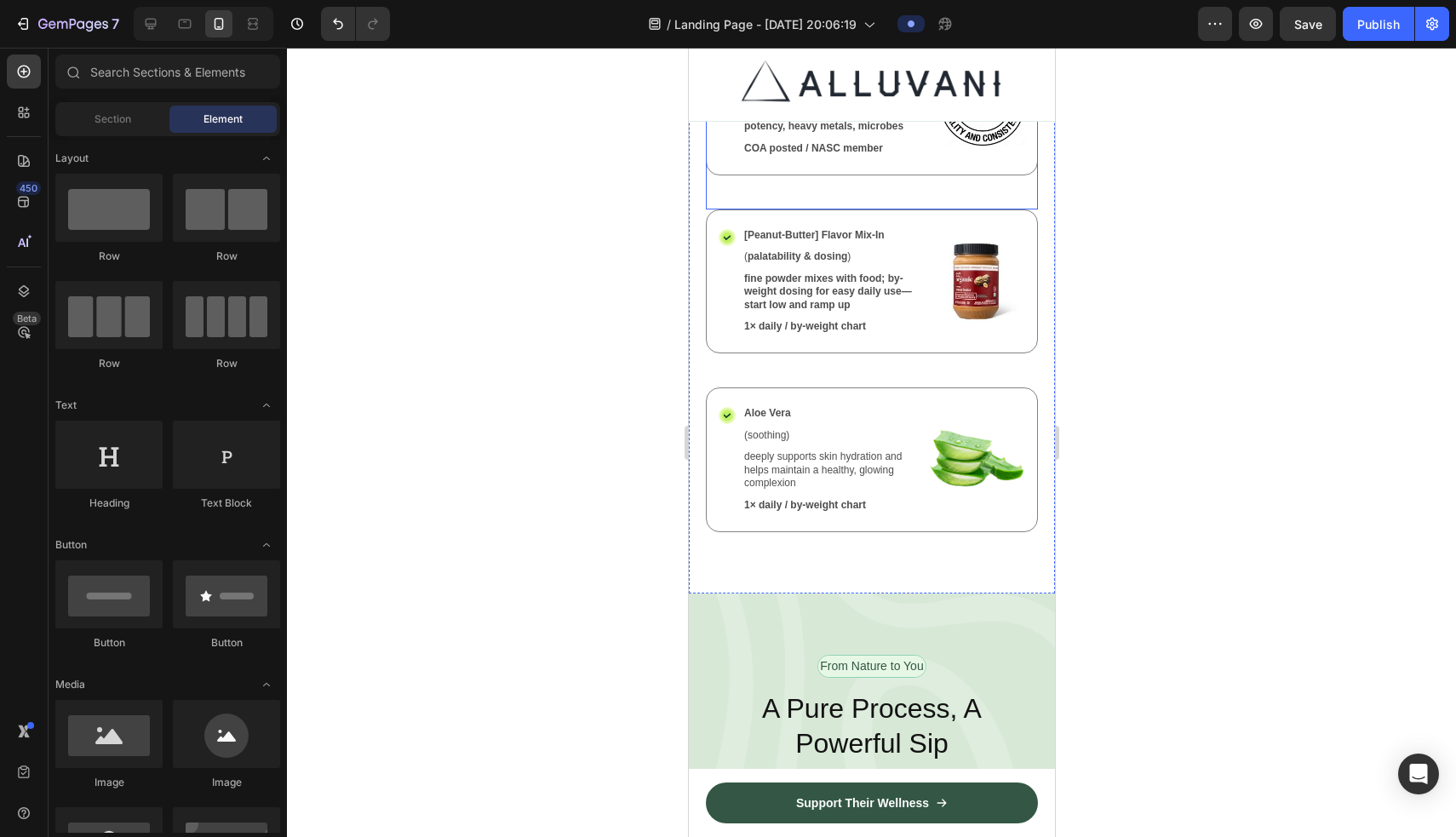
scroll to position [2936, 0]
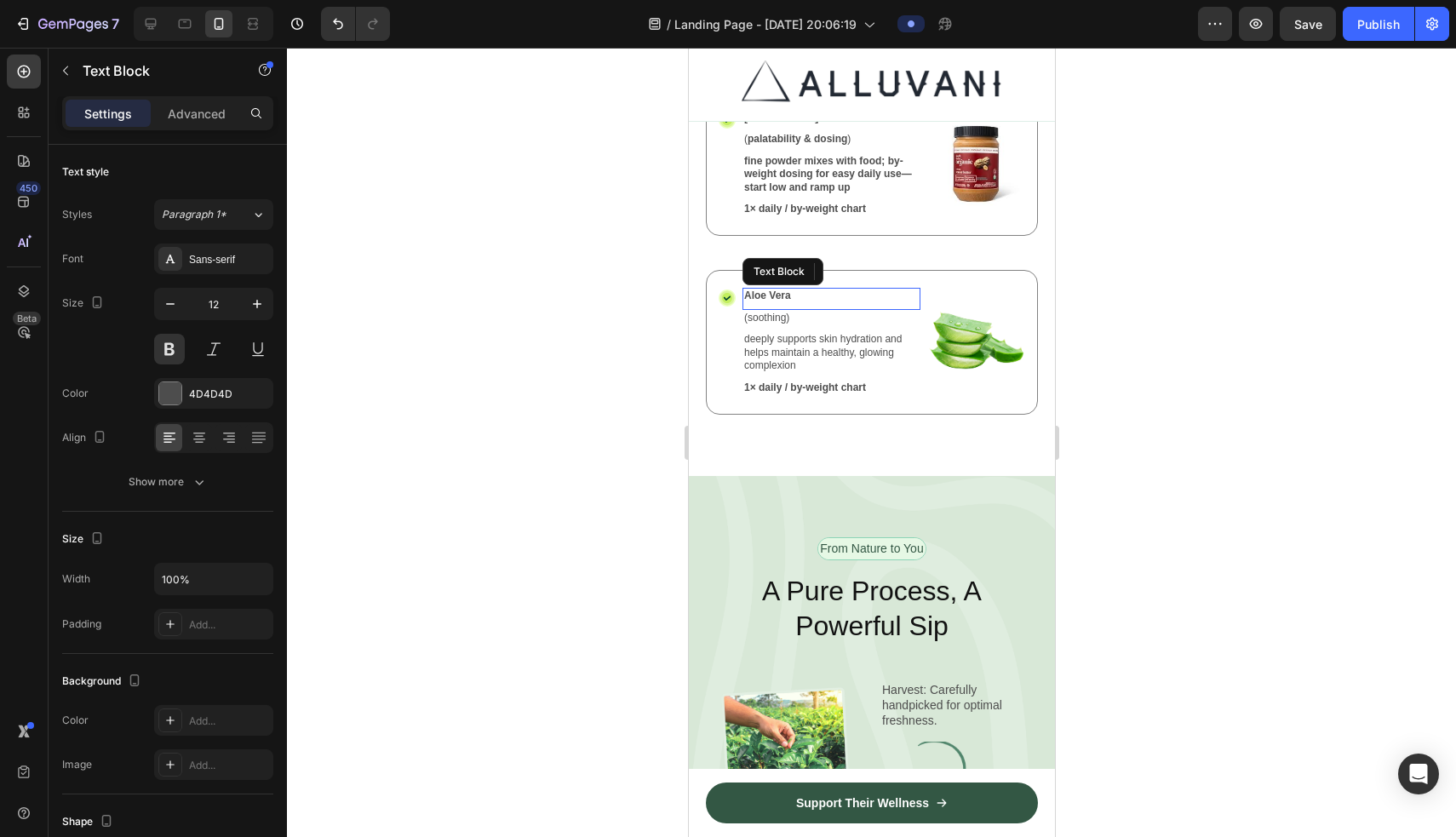
click at [774, 289] on p "Aloe Vera" at bounding box center [829, 296] width 174 height 14
click at [765, 312] on p "(soothing)" at bounding box center [829, 319] width 174 height 14
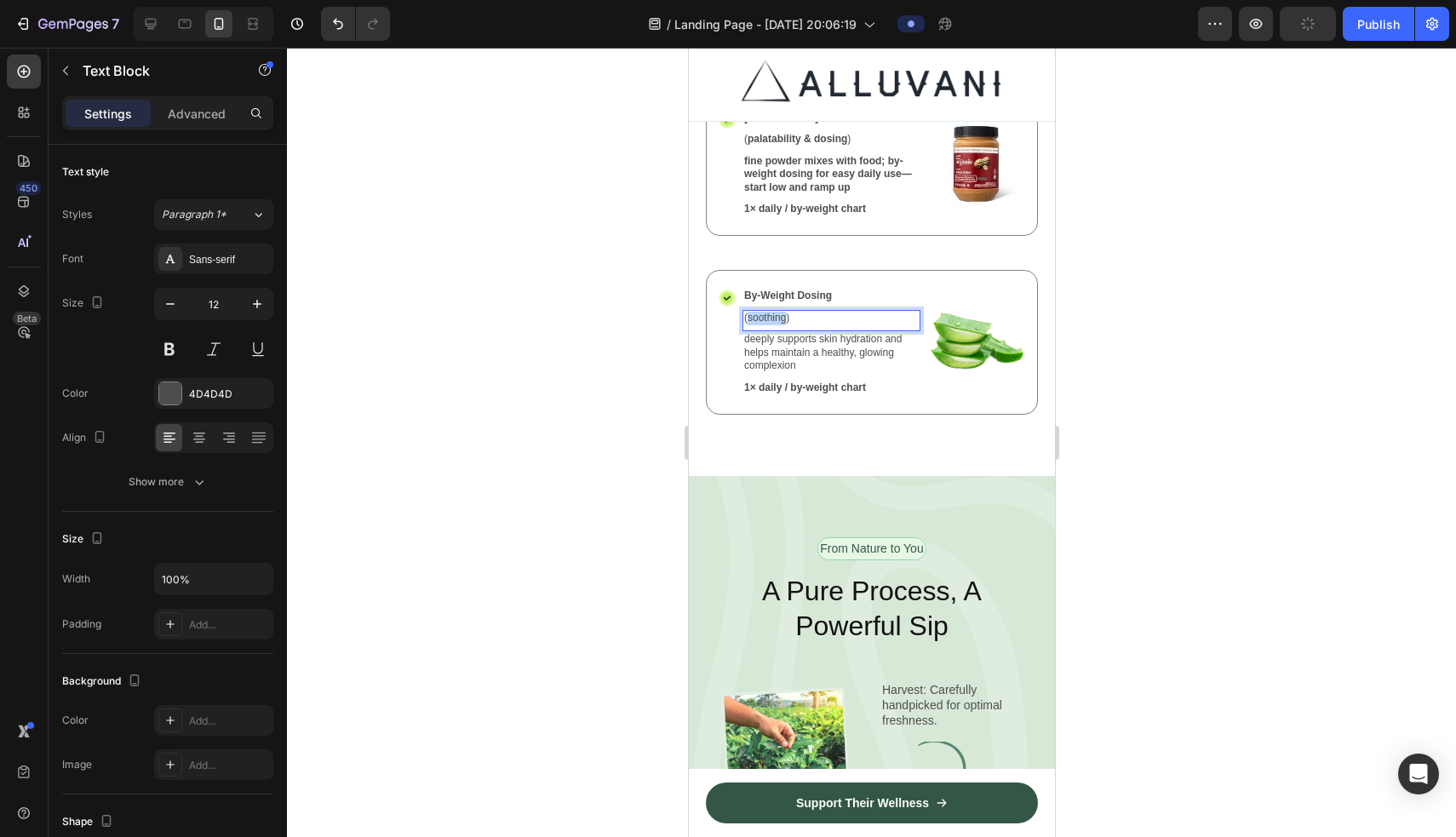
click at [765, 312] on p "(soothing)" at bounding box center [829, 319] width 174 height 14
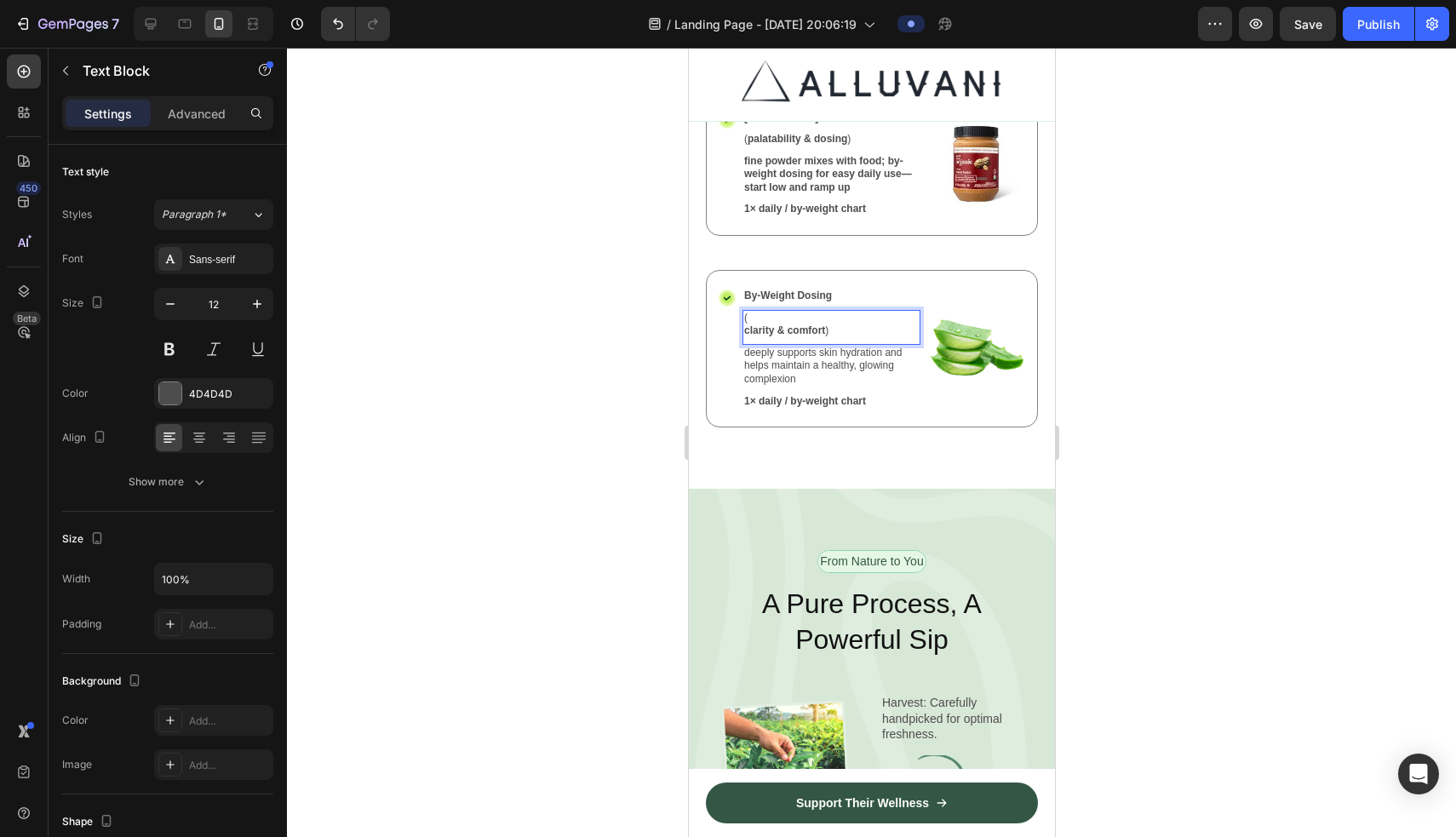
click at [747, 325] on strong "clarity & comfort" at bounding box center [783, 330] width 81 height 12
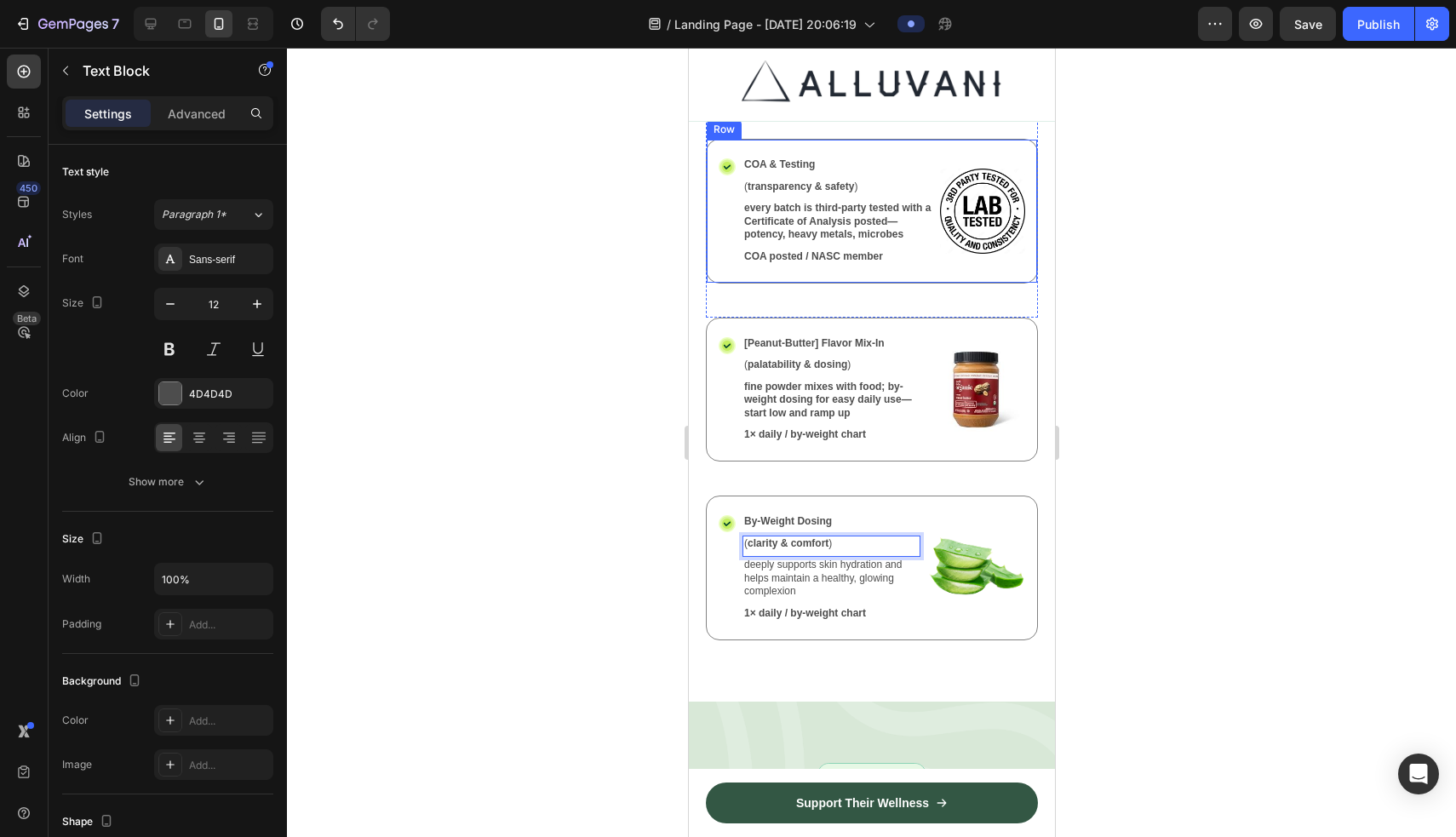
scroll to position [2715, 0]
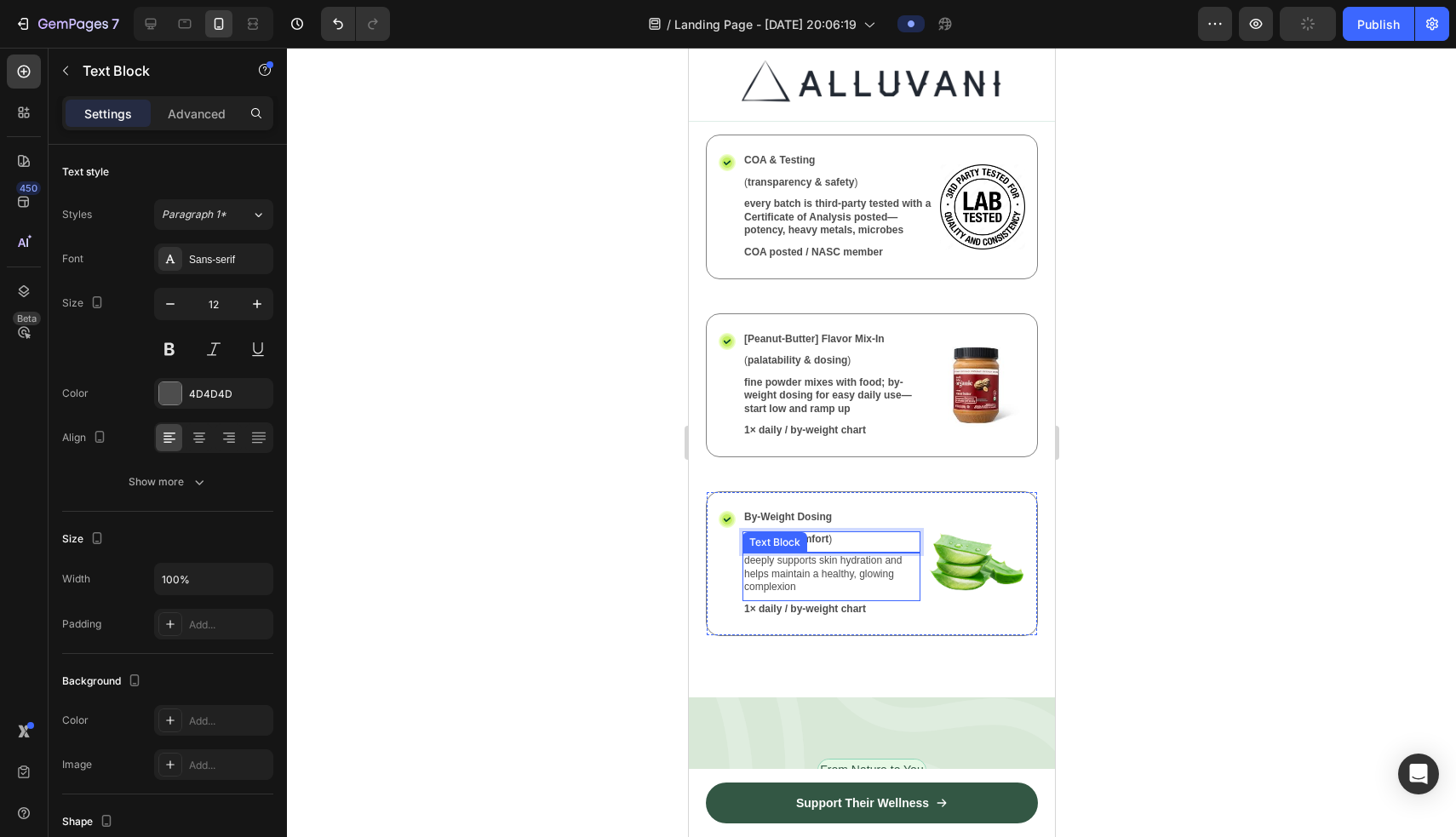
click at [807, 554] on p "deeply supports skin hydration and helps maintain a healthy, glowing complexion" at bounding box center [829, 573] width 174 height 40
click at [780, 568] on p "deeply supports skin hydration and helps maintain a healthy, glowing complexion" at bounding box center [829, 573] width 174 height 40
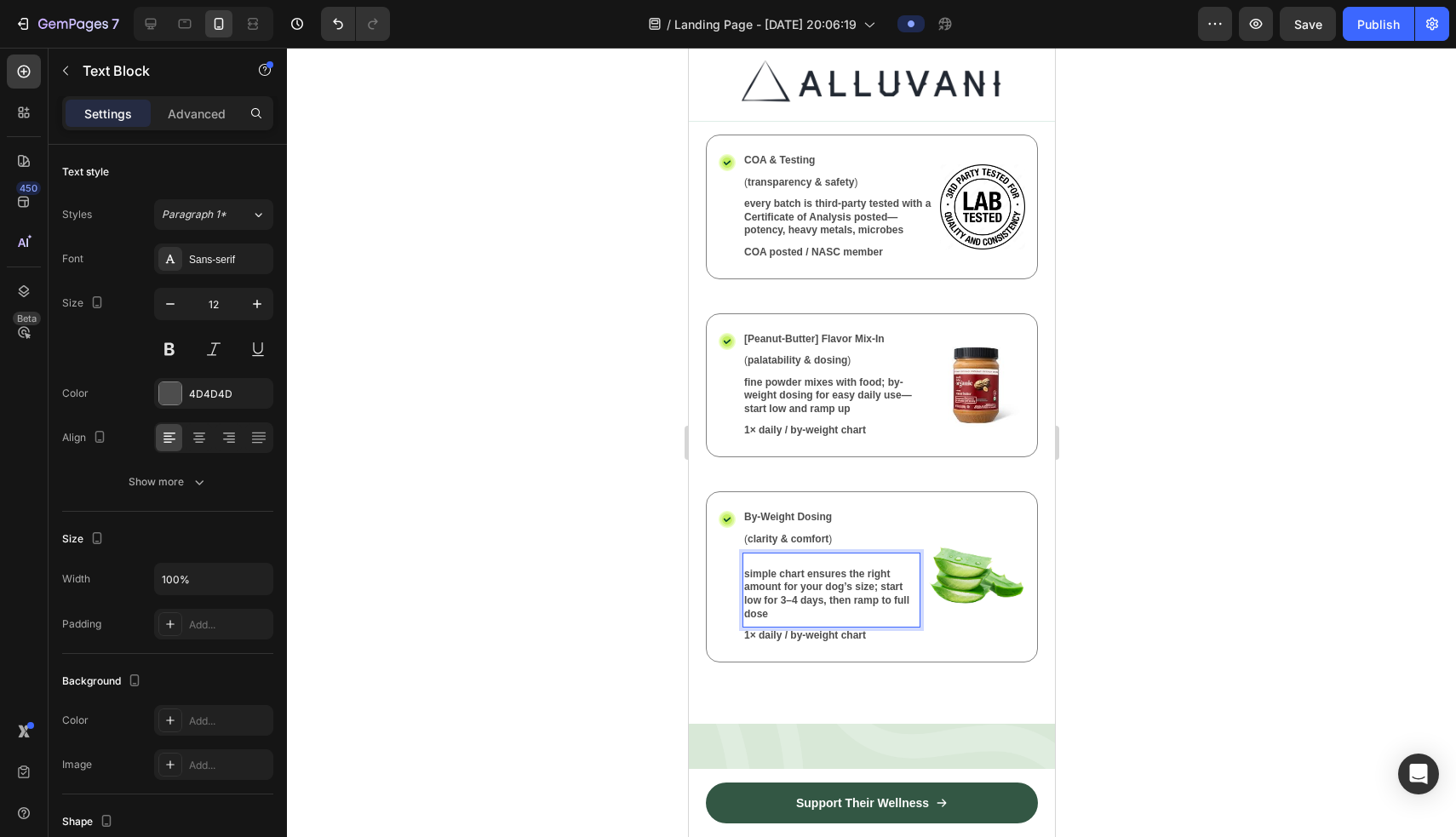
click at [748, 568] on strong "simple chart ensures the right amount for your dog’s size; start low for 3–4 da…" at bounding box center [825, 593] width 165 height 52
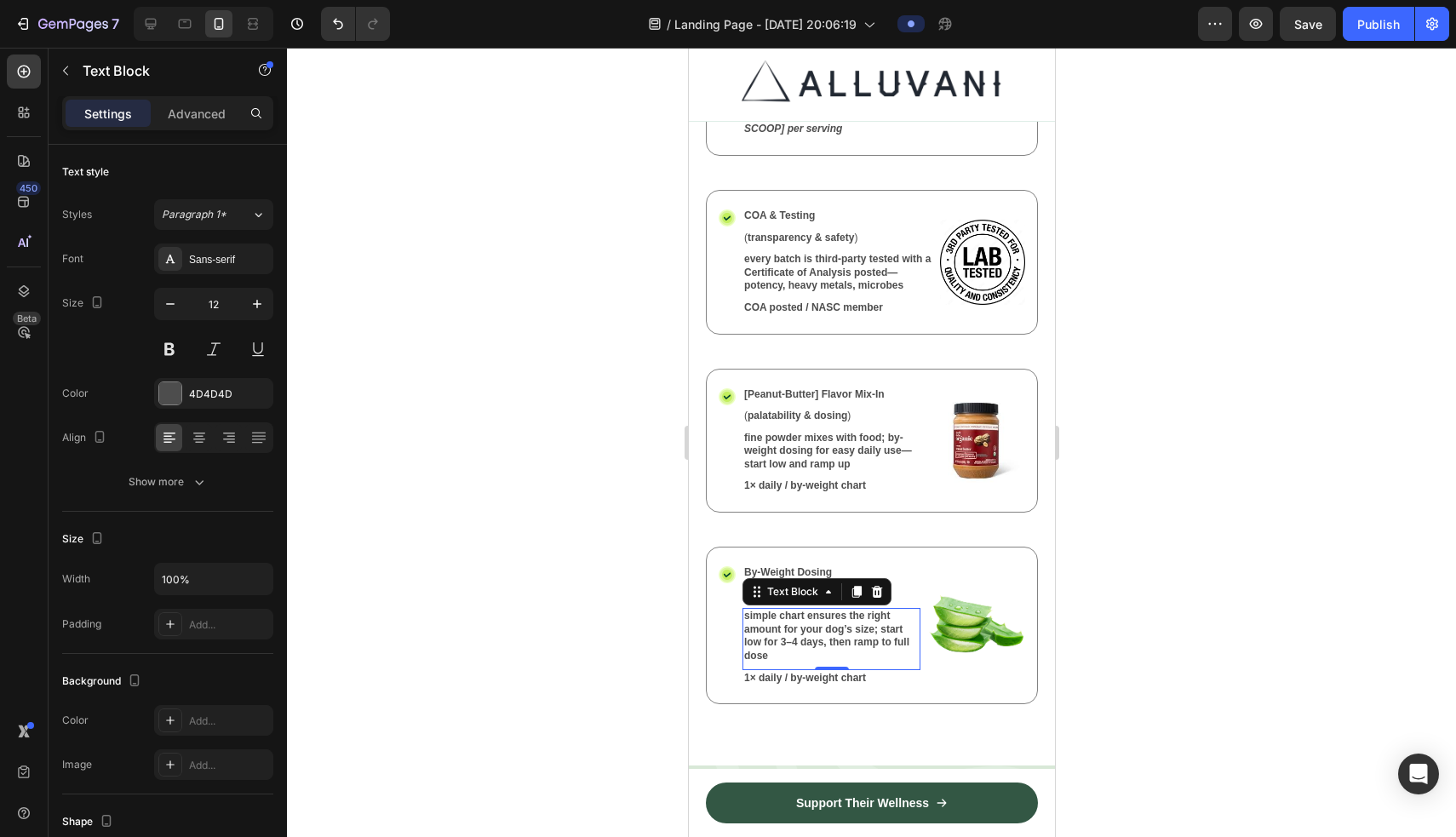
scroll to position [2656, 0]
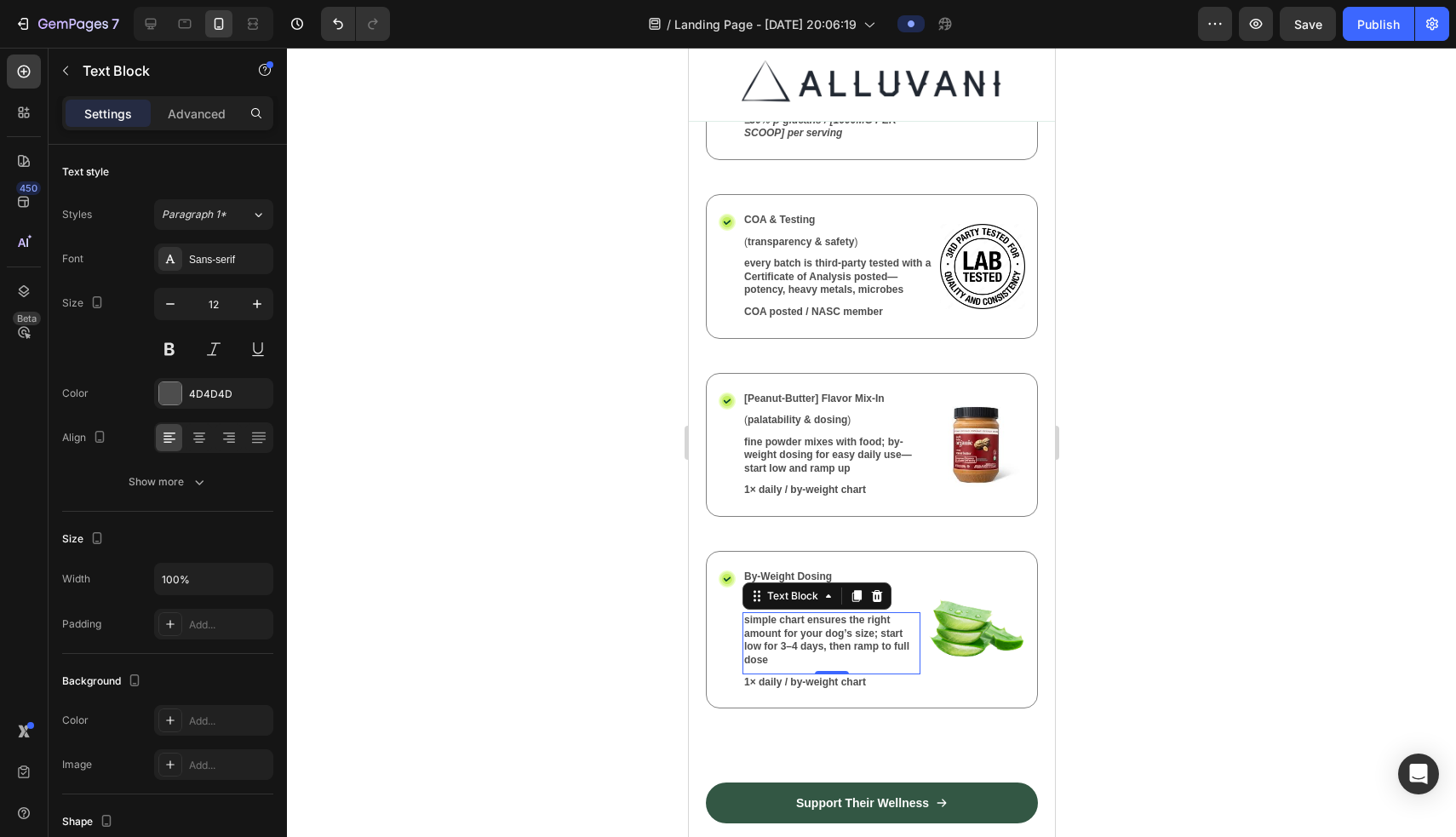
click at [842, 676] on strong "1× daily / by-weight chart" at bounding box center [804, 682] width 122 height 12
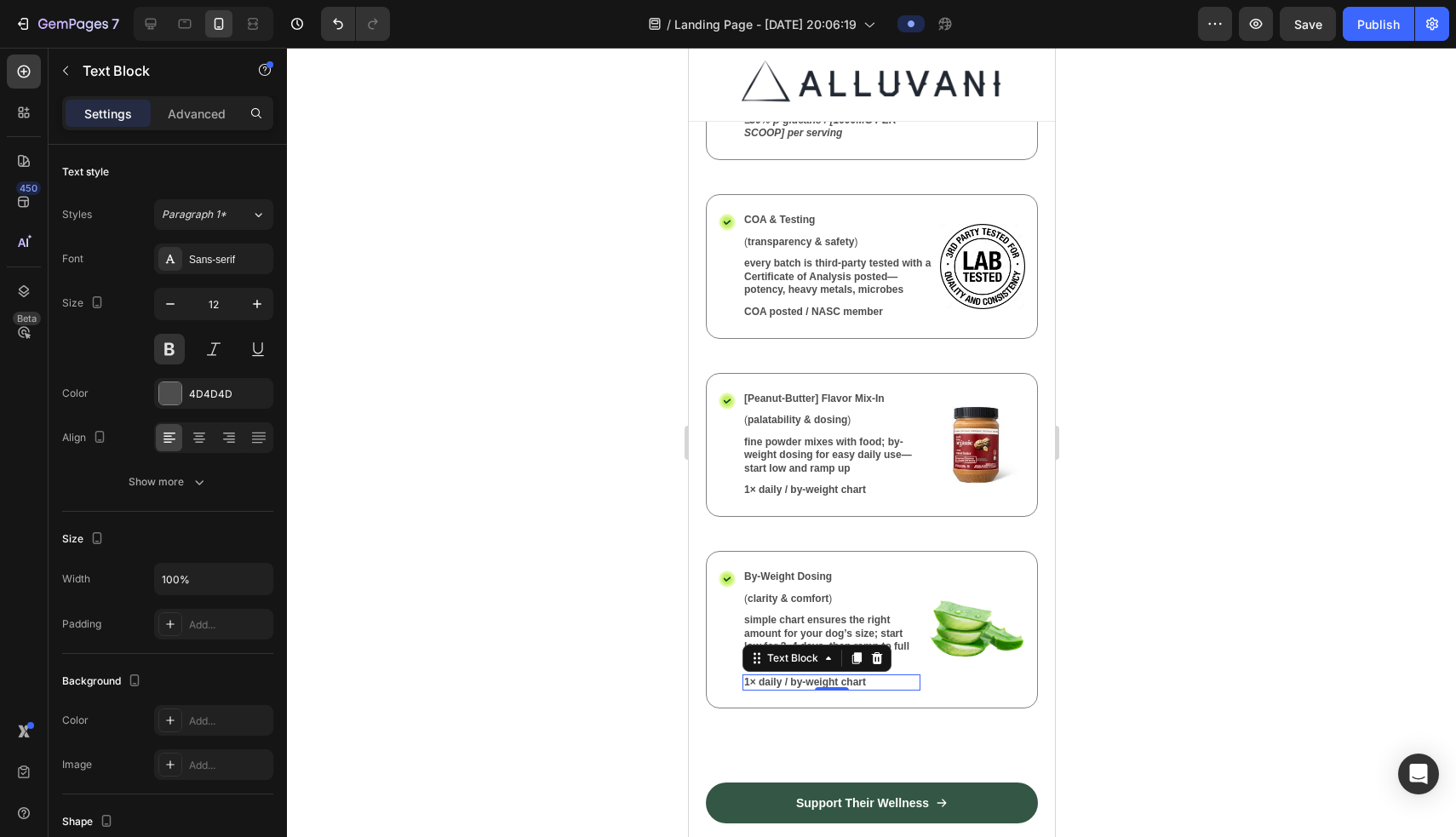
click at [842, 676] on strong "1× daily / by-weight chart" at bounding box center [804, 682] width 122 height 12
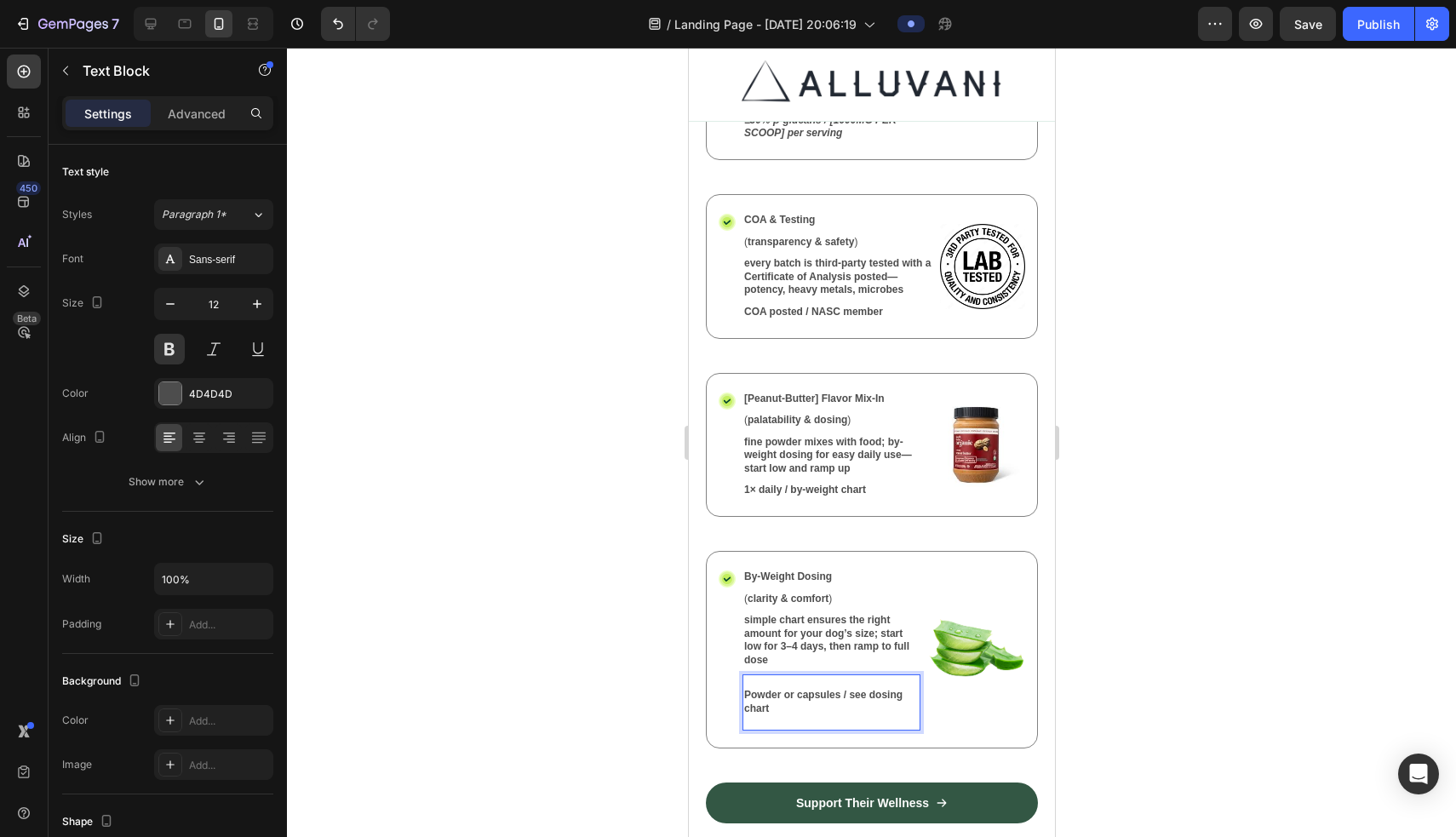
click at [833, 676] on p "Rich Text Editor. Editing area: main" at bounding box center [829, 683] width 174 height 14
click at [785, 679] on p "Powder or capsules / see dosing chart" at bounding box center [829, 688] width 174 height 27
click at [782, 681] on p "Powder or capsules / see dosing chart" at bounding box center [829, 688] width 174 height 27
click at [780, 702] on p "Rich Text Editor. Editing area: main" at bounding box center [829, 709] width 174 height 14
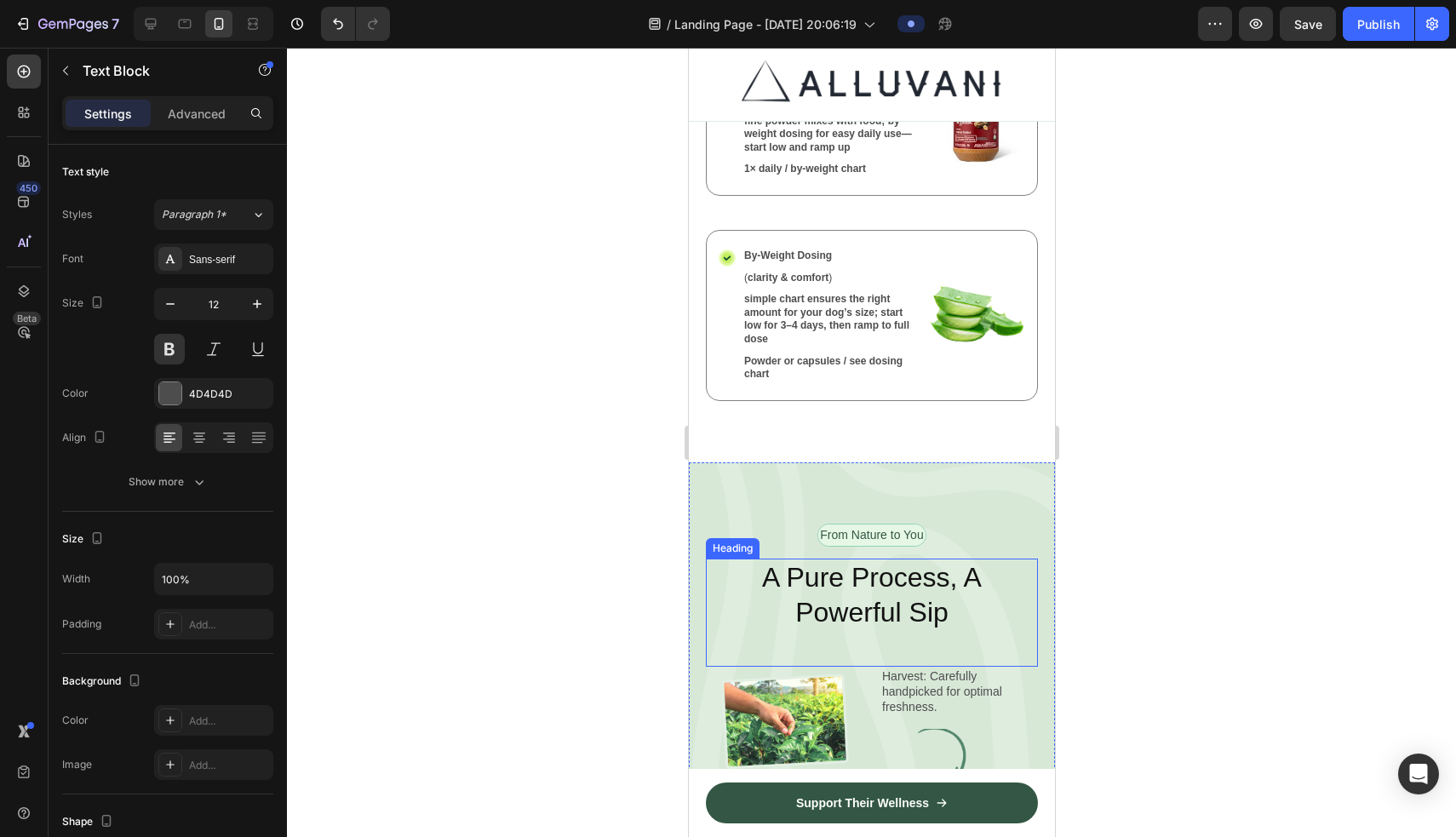
scroll to position [2862, 0]
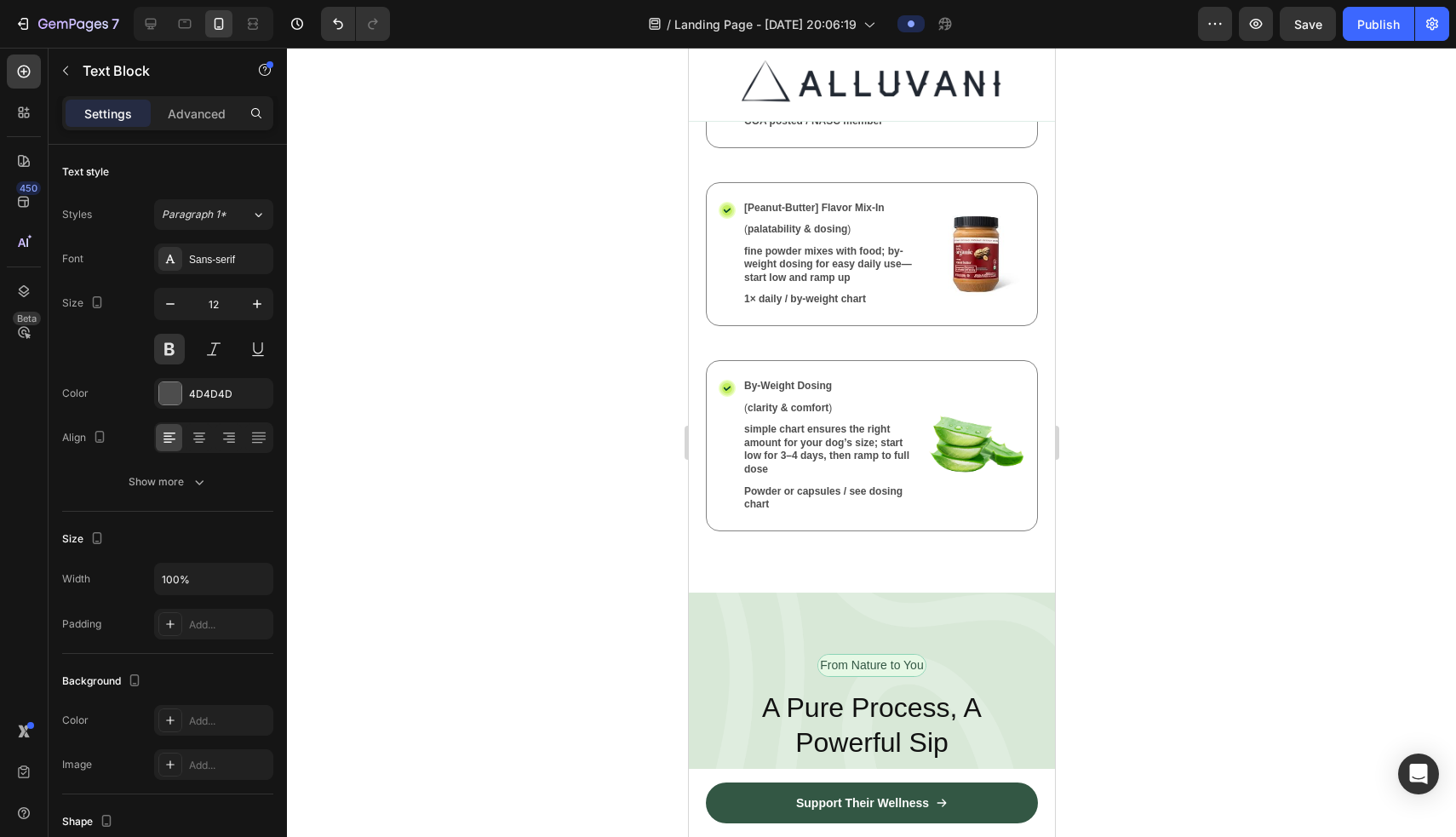
click at [773, 485] on p "Powder or capsules / see dosing chart" at bounding box center [829, 498] width 174 height 27
click at [854, 458] on div at bounding box center [872, 442] width 1169 height 789
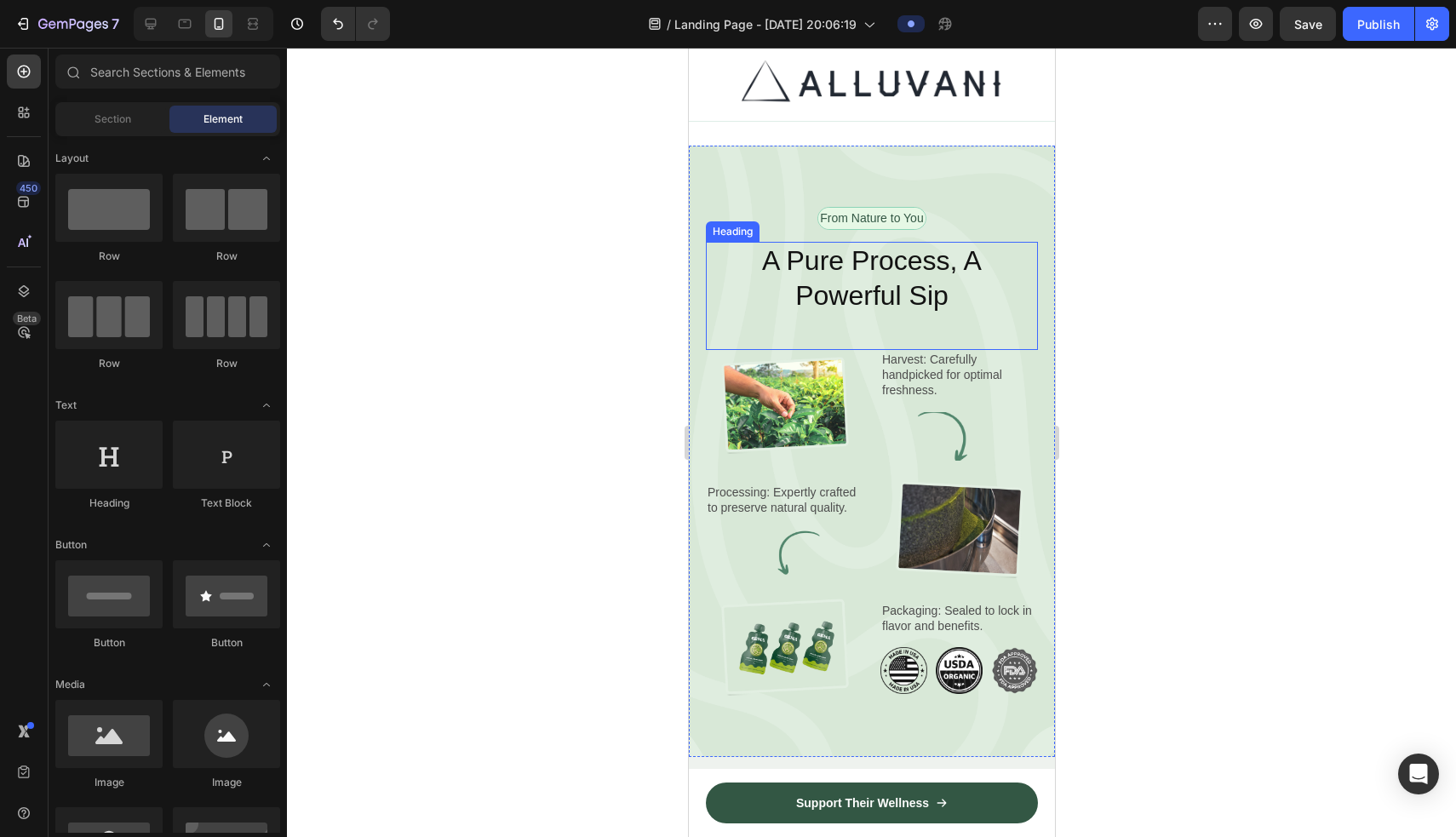
scroll to position [3298, 0]
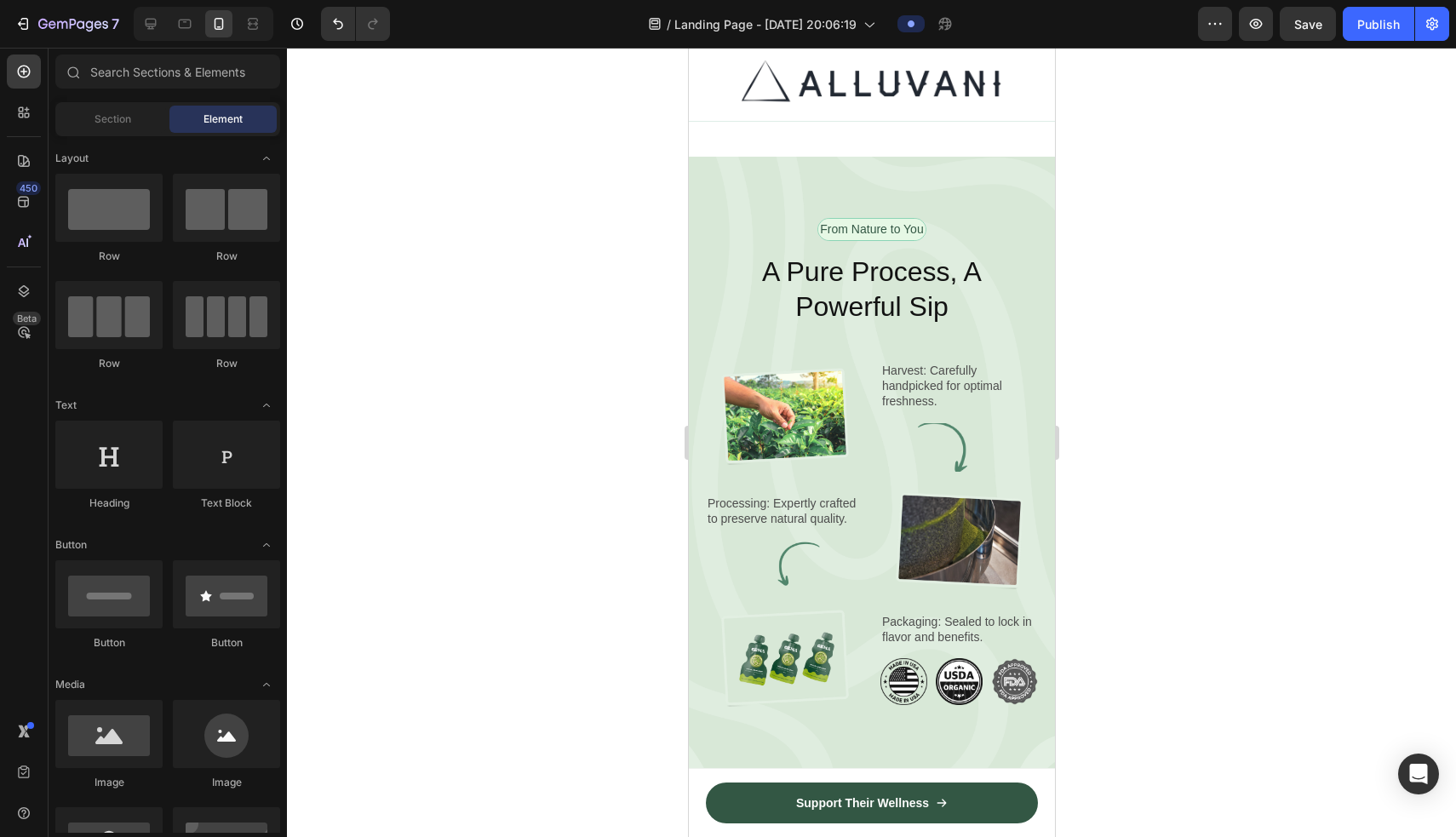
click at [854, 325] on div at bounding box center [872, 442] width 1169 height 789
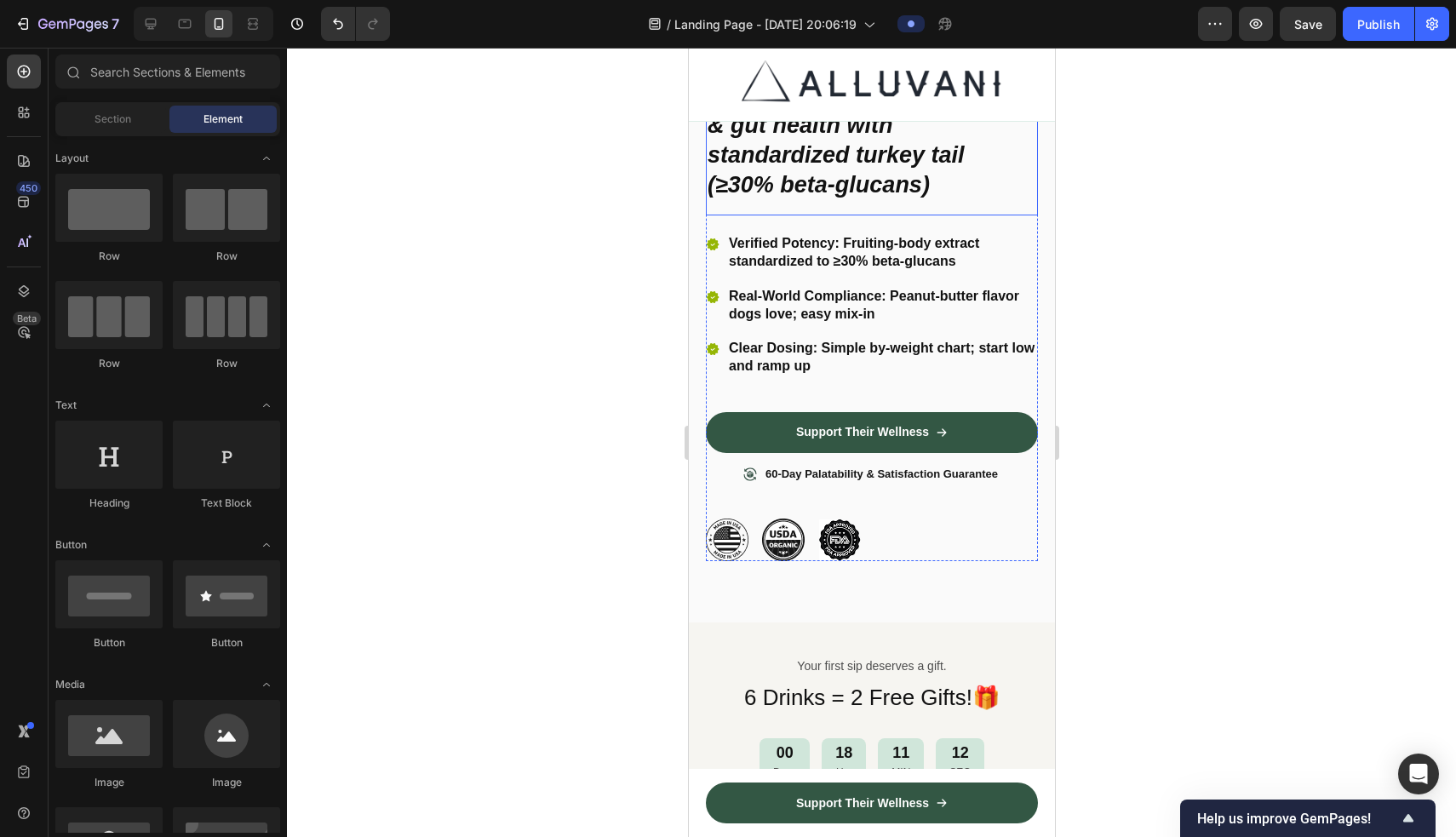
scroll to position [504, 0]
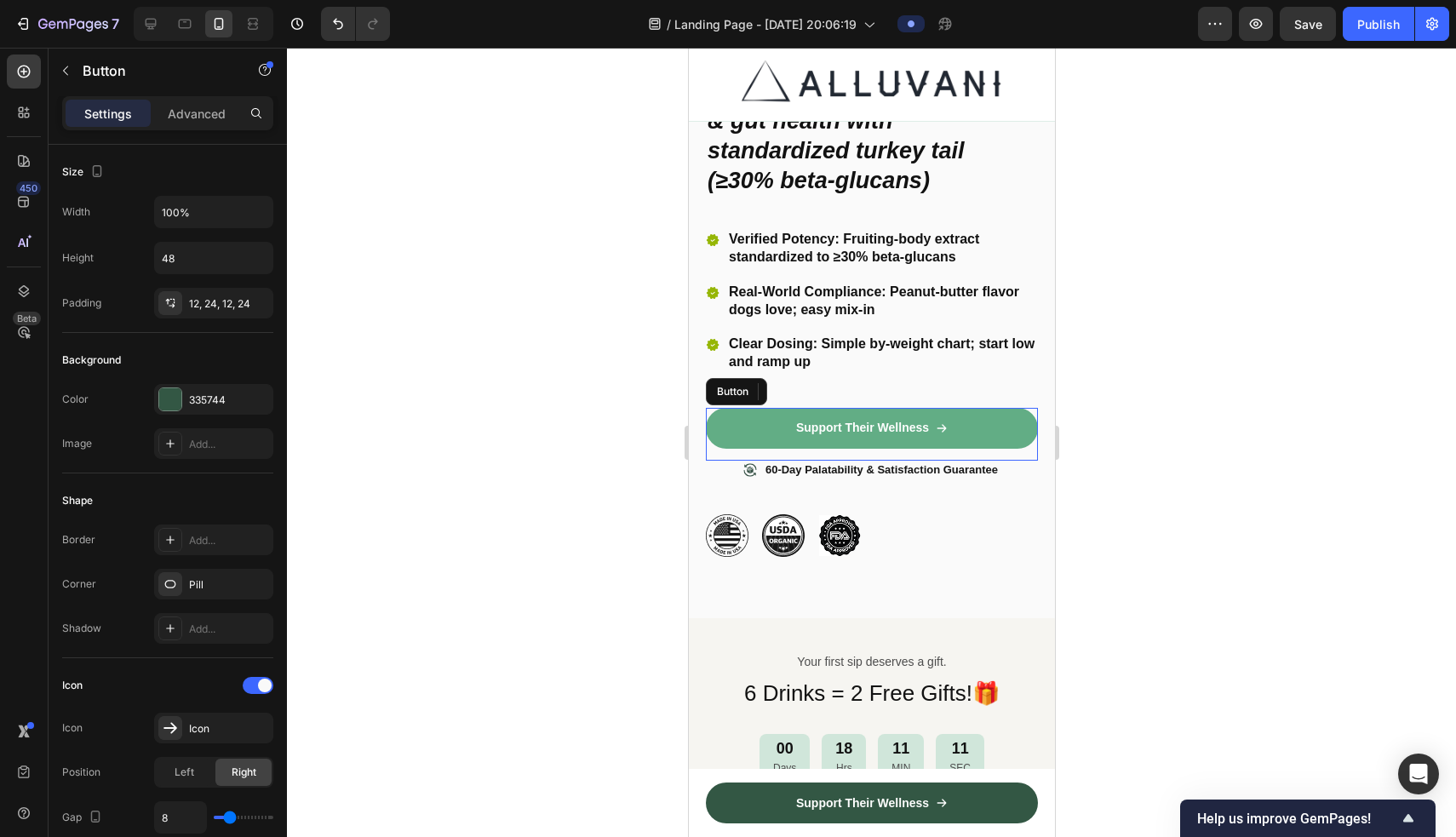
click at [854, 422] on icon at bounding box center [940, 428] width 12 height 12
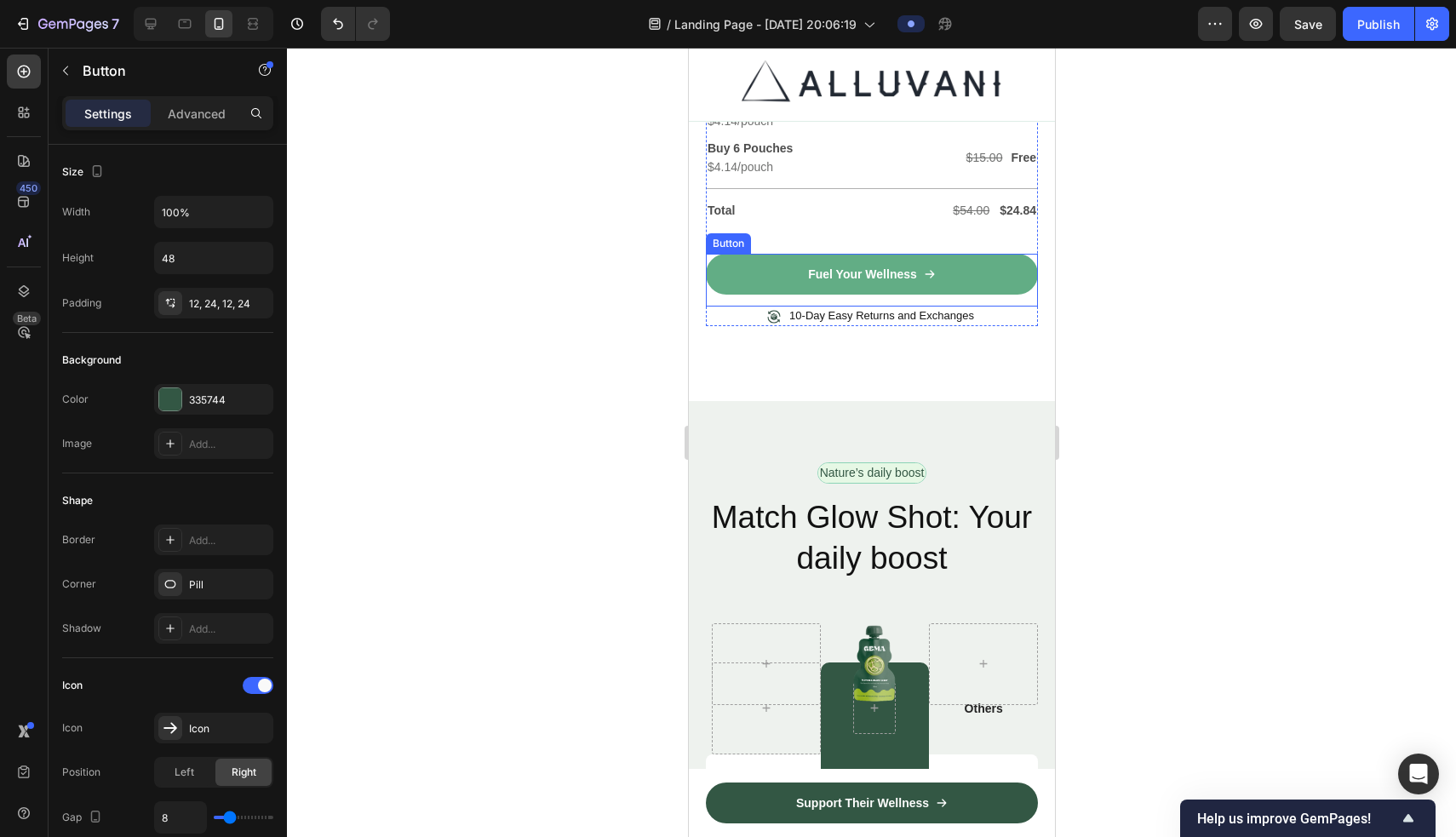
scroll to position [4694, 0]
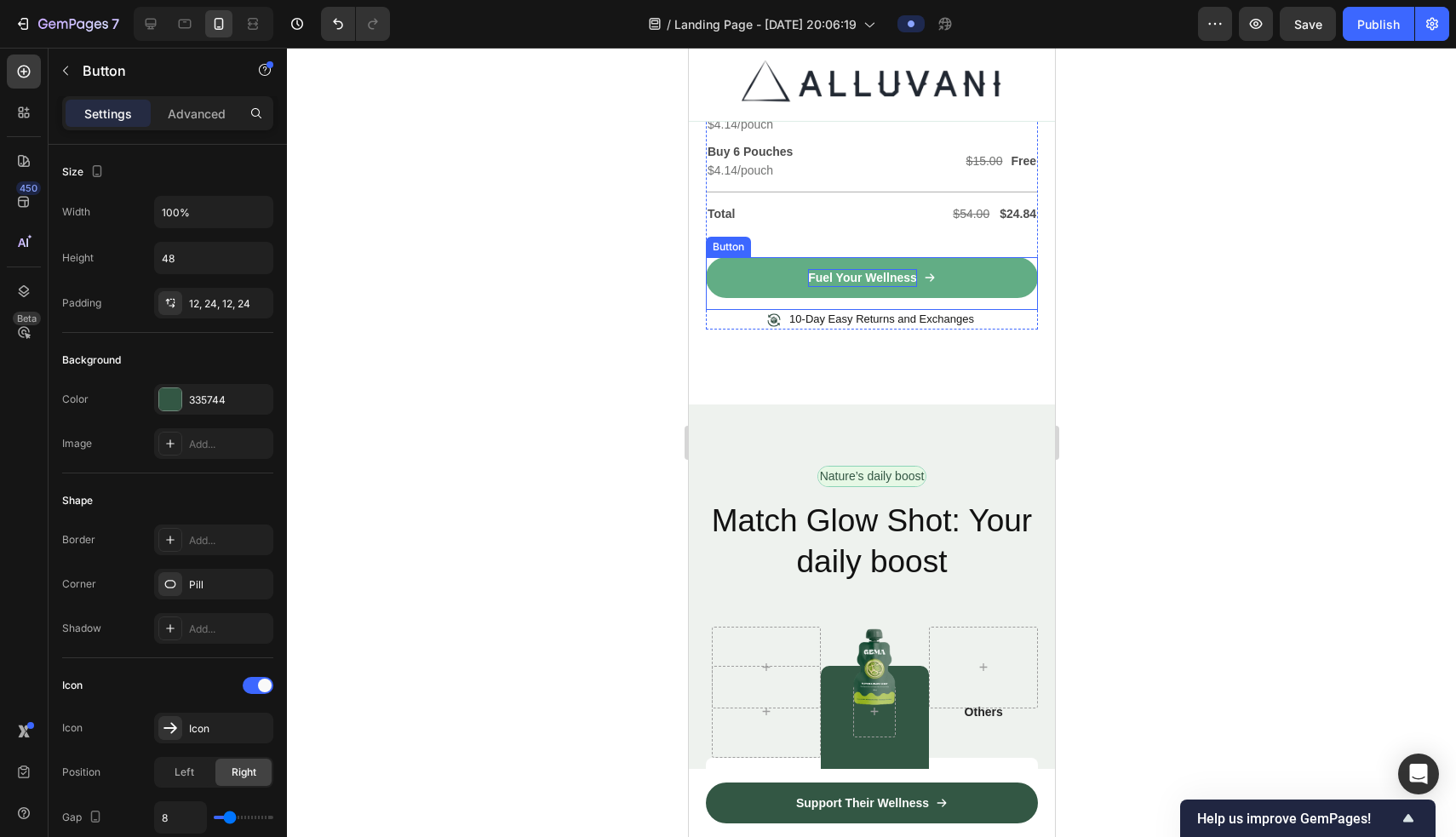
click at [854, 287] on p "Fuel Your Wellness" at bounding box center [861, 277] width 109 height 18
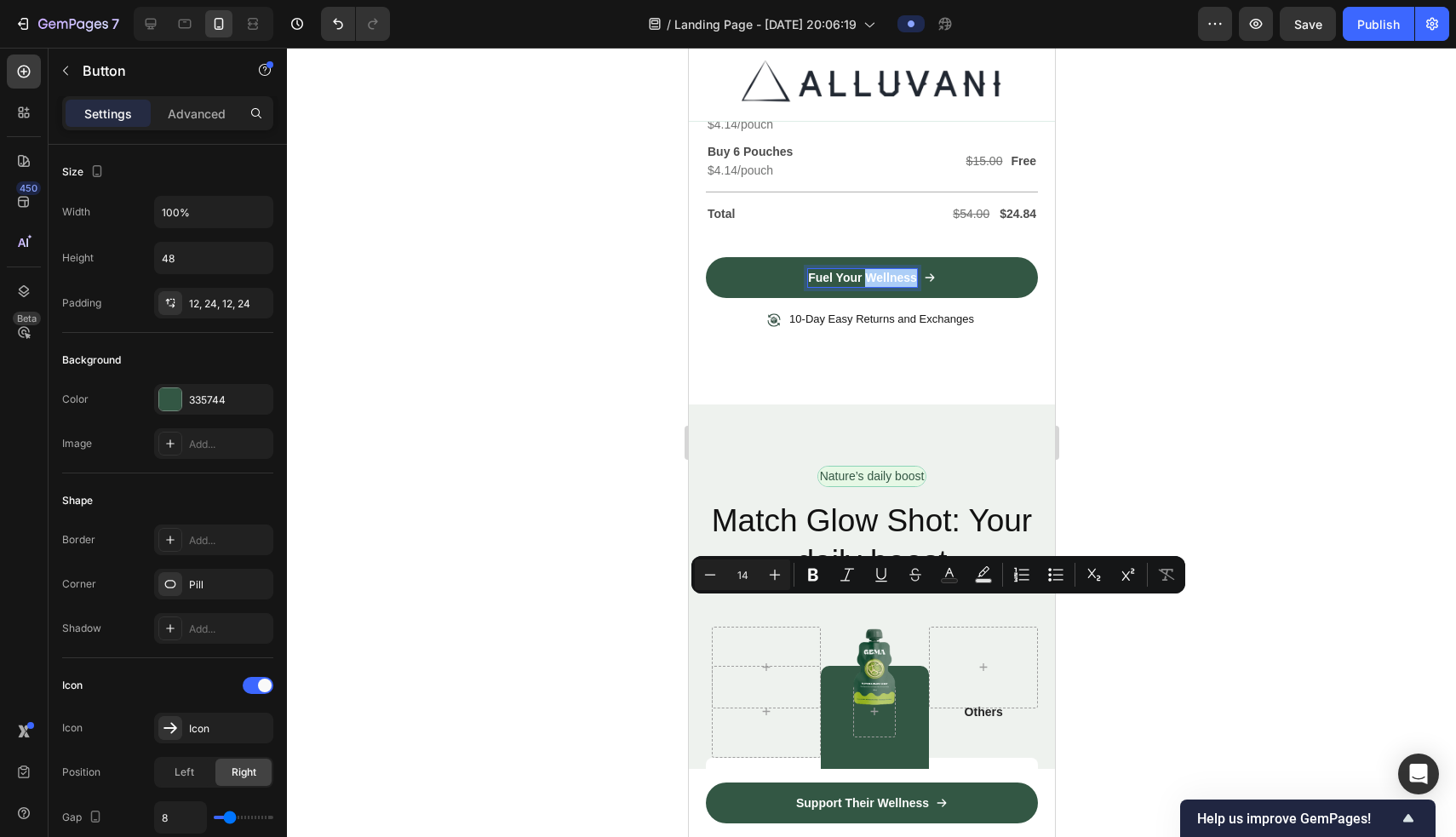
click at [854, 470] on div at bounding box center [872, 442] width 1169 height 789
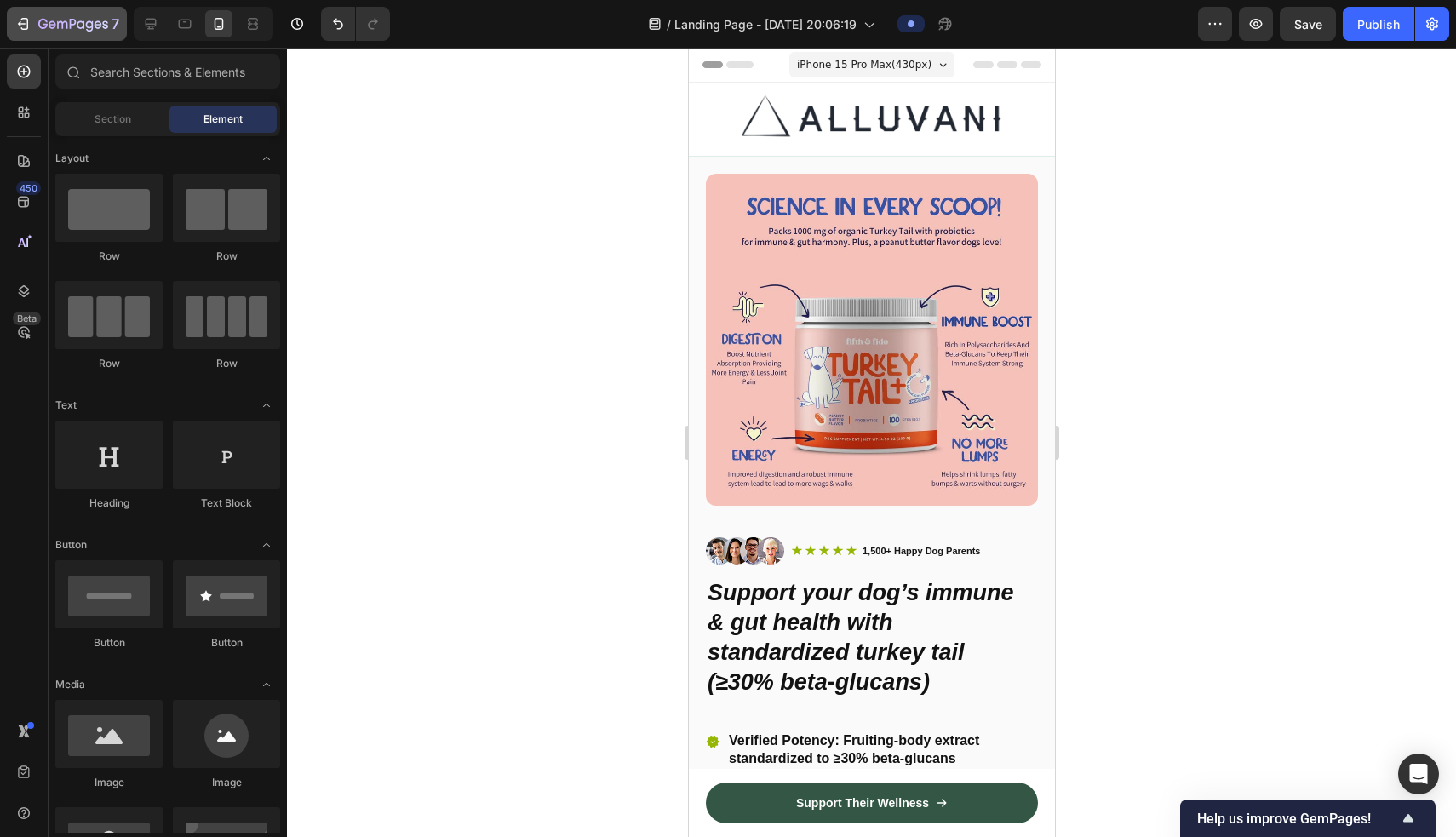
scroll to position [0, 0]
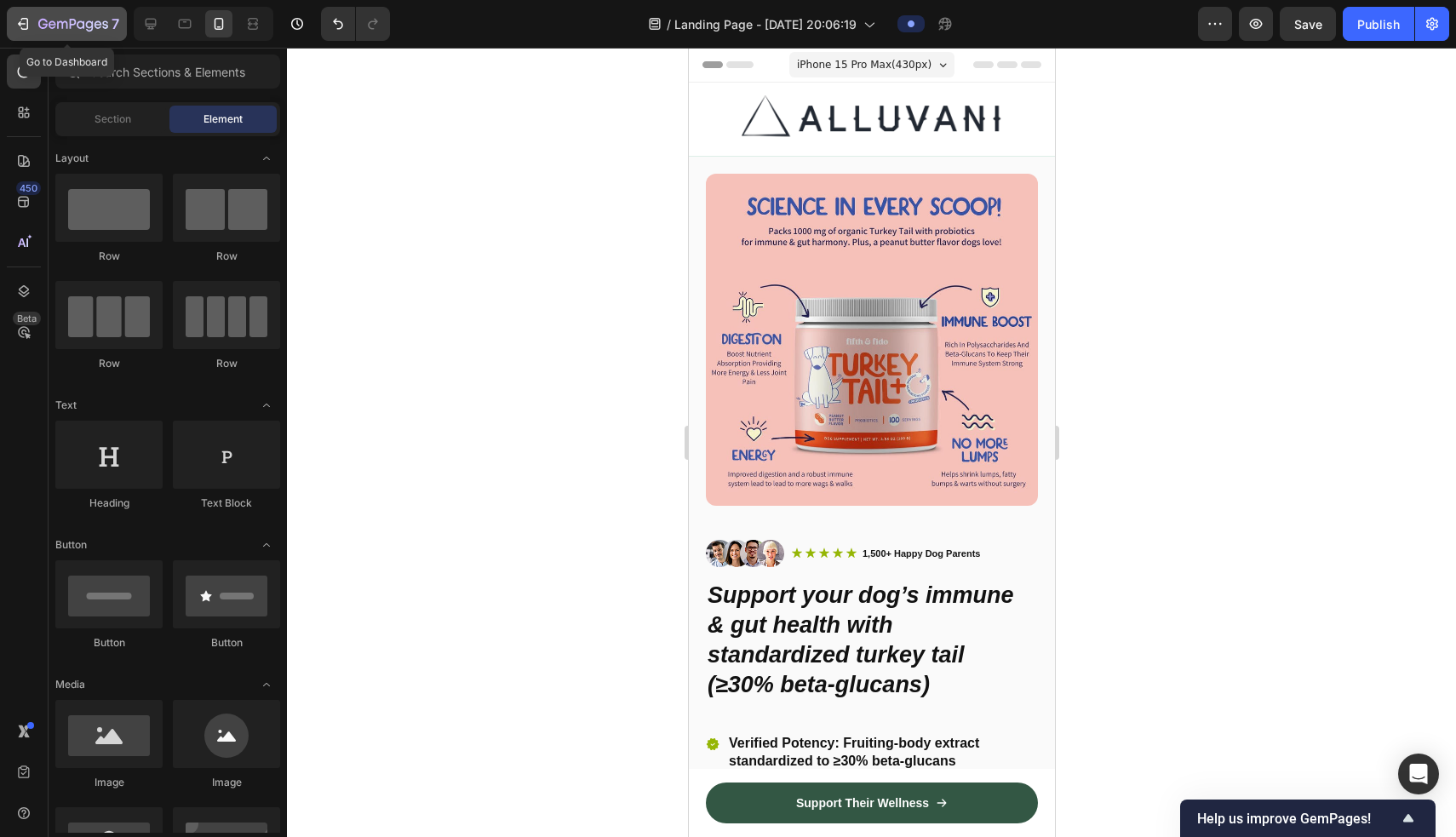
click at [16, 21] on icon "button" at bounding box center [23, 24] width 17 height 17
